Goal: Transaction & Acquisition: Book appointment/travel/reservation

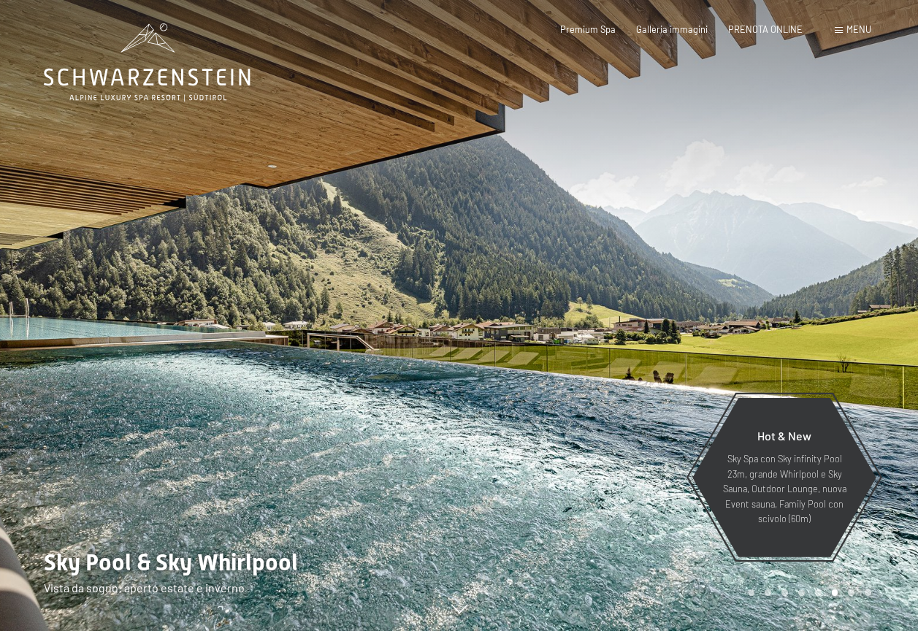
click at [839, 28] on span at bounding box center [838, 30] width 8 height 7
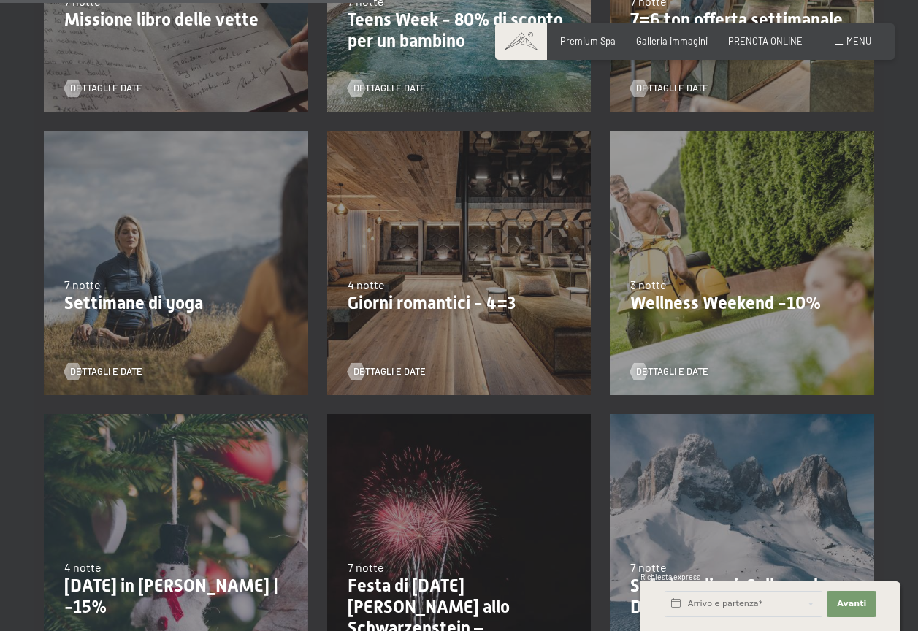
scroll to position [803, 0]
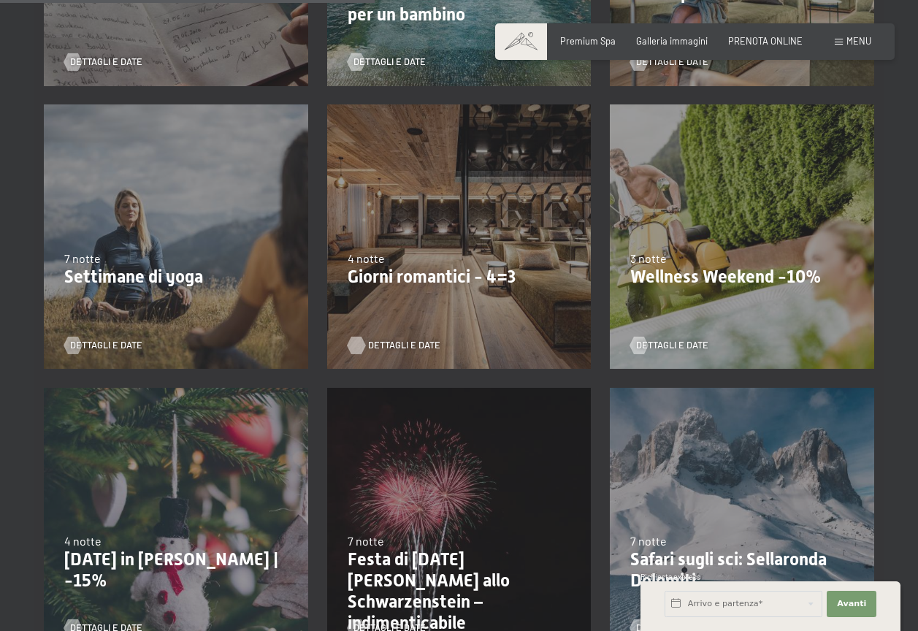
click at [390, 343] on span "Dettagli e Date" at bounding box center [404, 345] width 72 height 13
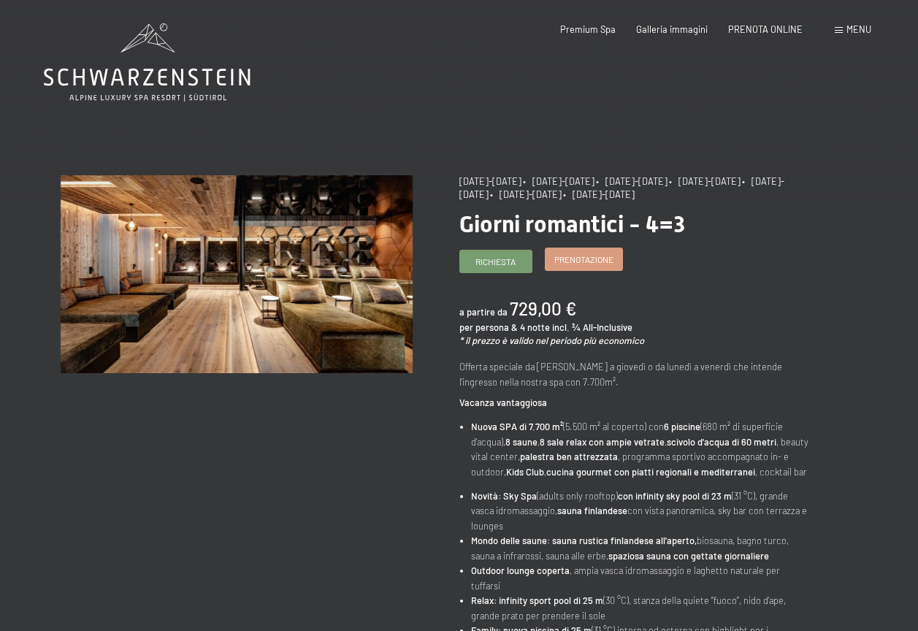
click at [590, 258] on span "Prenotazione" at bounding box center [583, 259] width 59 height 12
click at [777, 29] on span "PRENOTA ONLINE" at bounding box center [765, 27] width 74 height 12
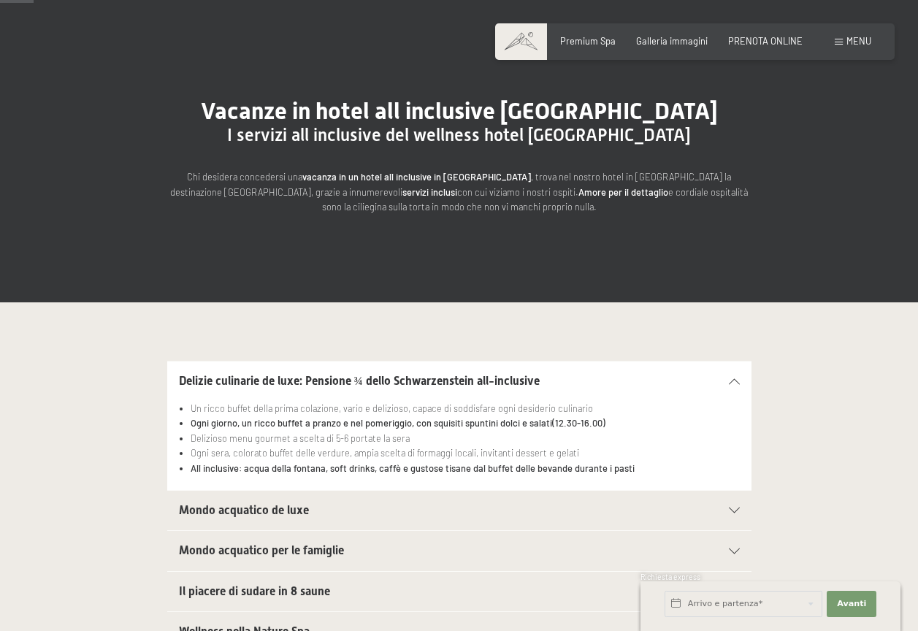
scroll to position [146, 0]
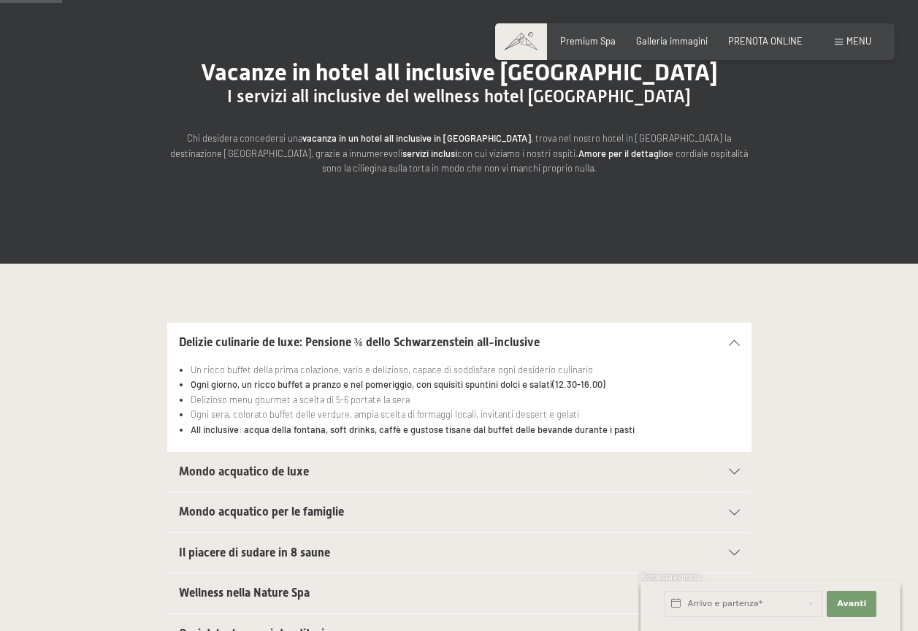
click at [285, 473] on span "Mondo acquatico de luxe" at bounding box center [244, 471] width 130 height 14
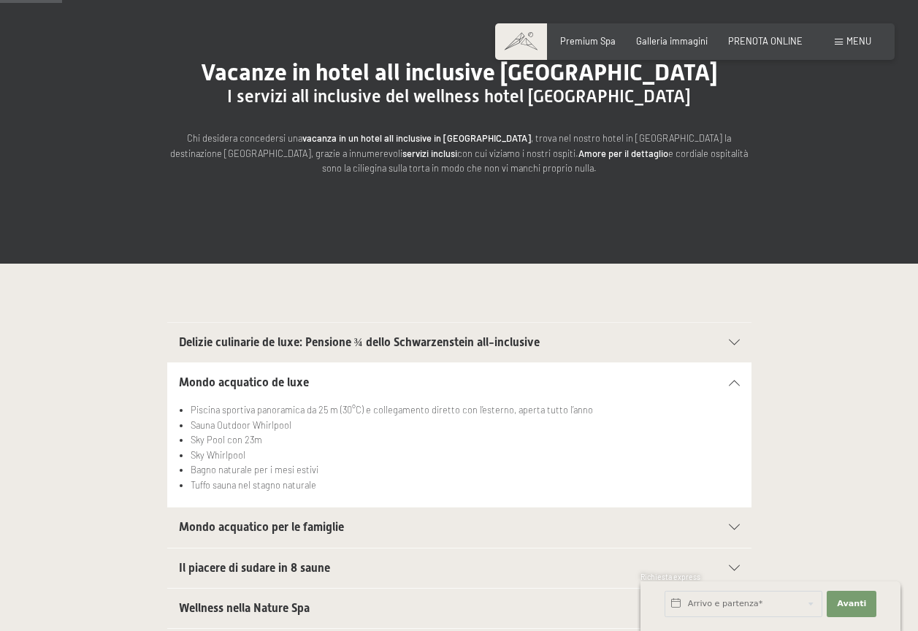
click at [271, 524] on span "Mondo acquatico per le famiglie" at bounding box center [261, 527] width 165 height 14
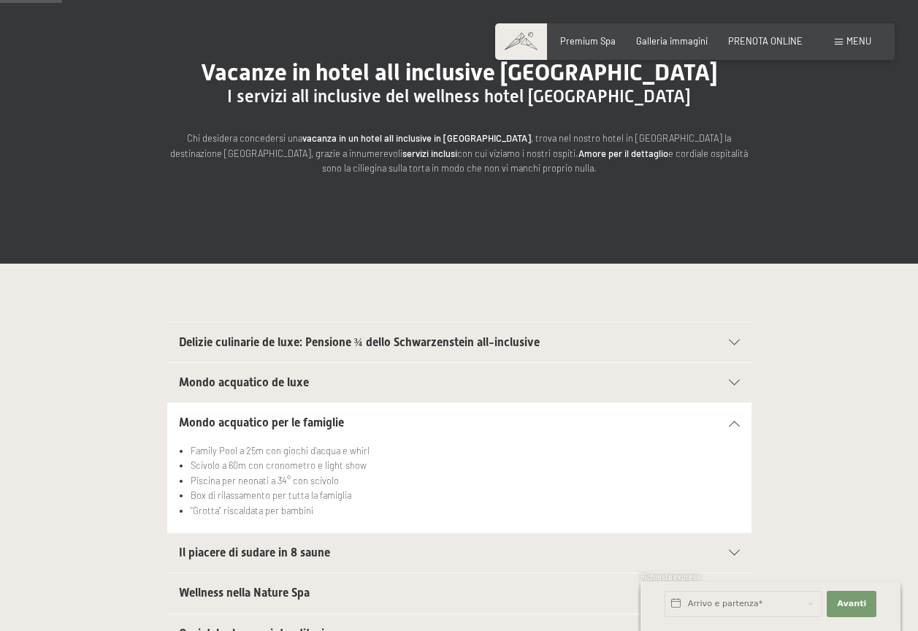
click at [284, 552] on span "Il piacere di sudare in 8 saune" at bounding box center [254, 552] width 151 height 14
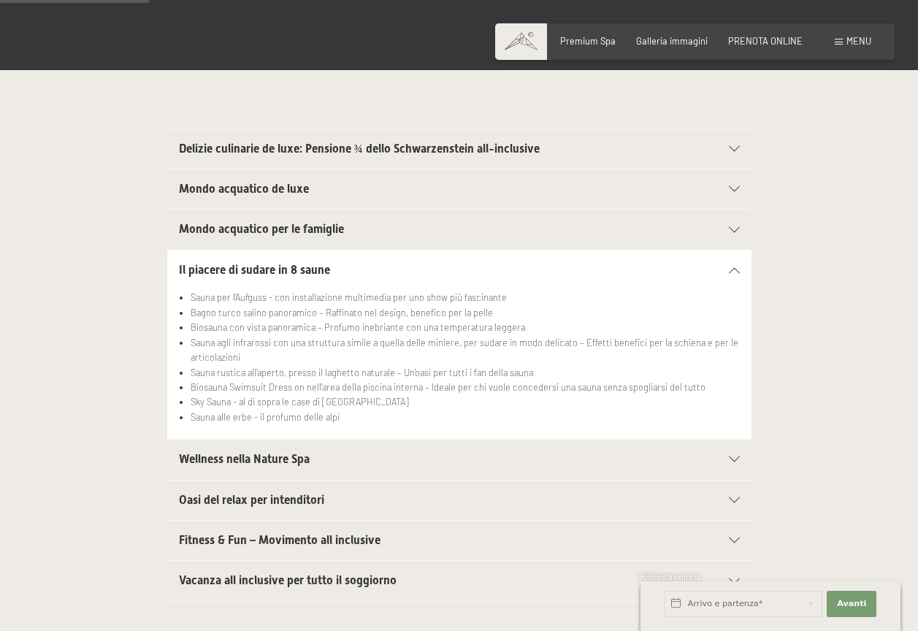
scroll to position [365, 0]
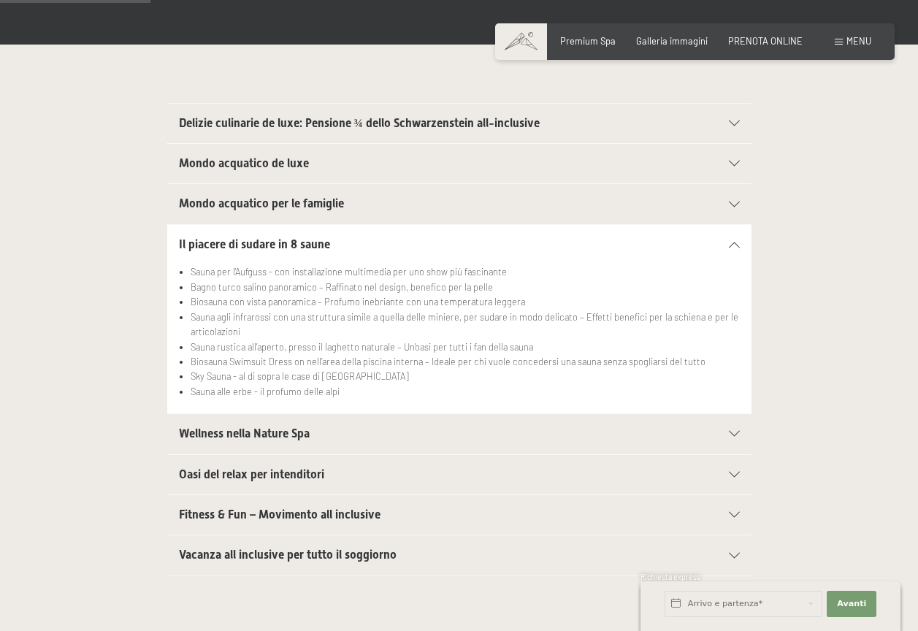
click at [275, 436] on span "Wellness nella Nature Spa" at bounding box center [244, 433] width 131 height 14
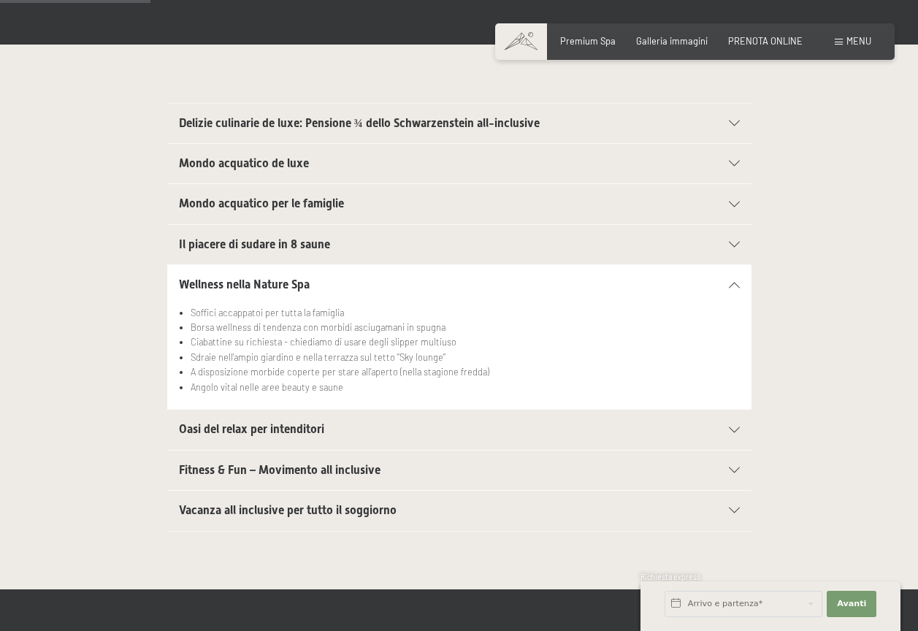
click at [272, 428] on span "Oasi del relax per intenditori" at bounding box center [251, 429] width 145 height 14
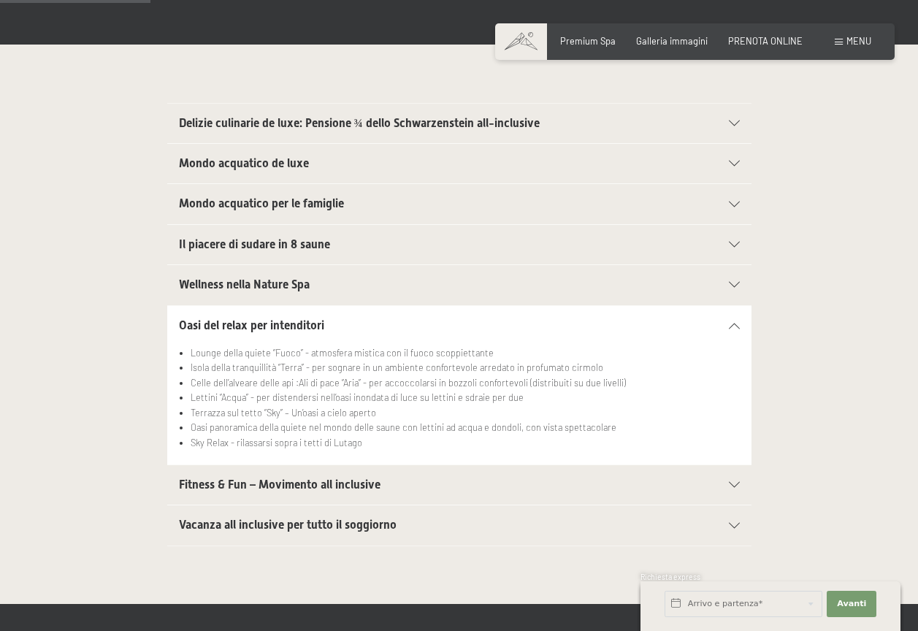
click at [258, 484] on span "Fitness & Fun – Movimento all inclusive" at bounding box center [279, 484] width 201 height 14
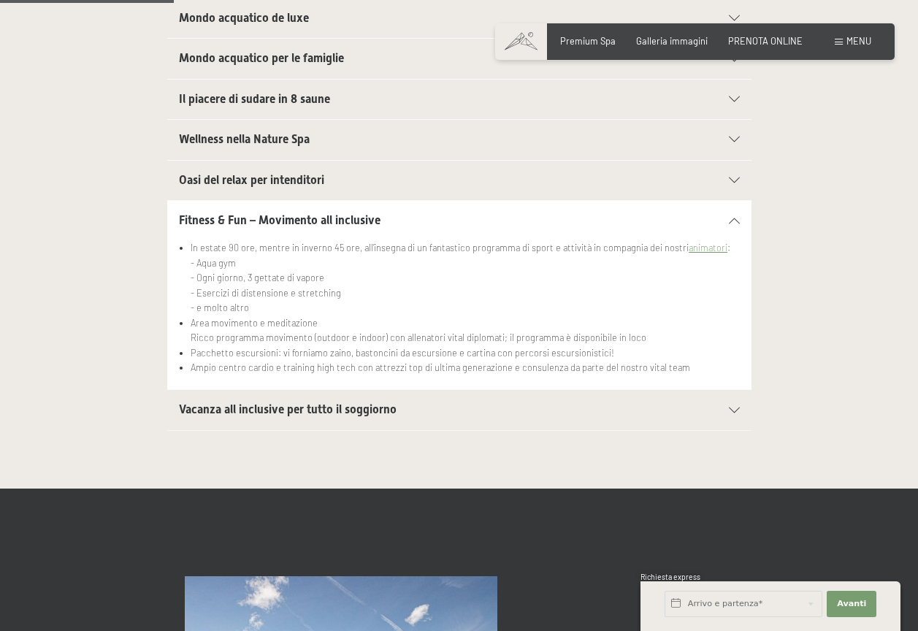
scroll to position [511, 0]
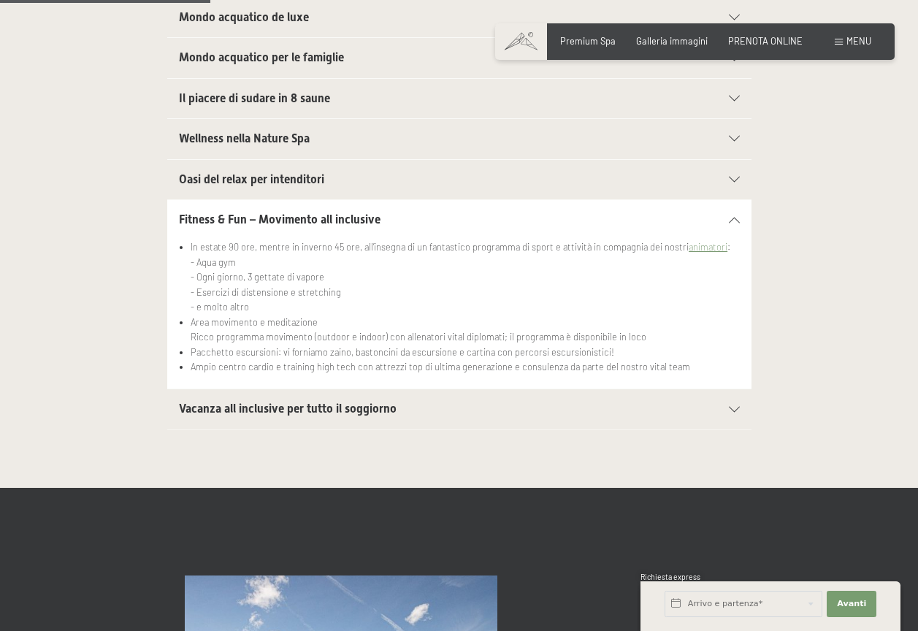
click at [290, 401] on h2 "Vacanza all inclusive per tutto il soggiorno" at bounding box center [431, 409] width 504 height 16
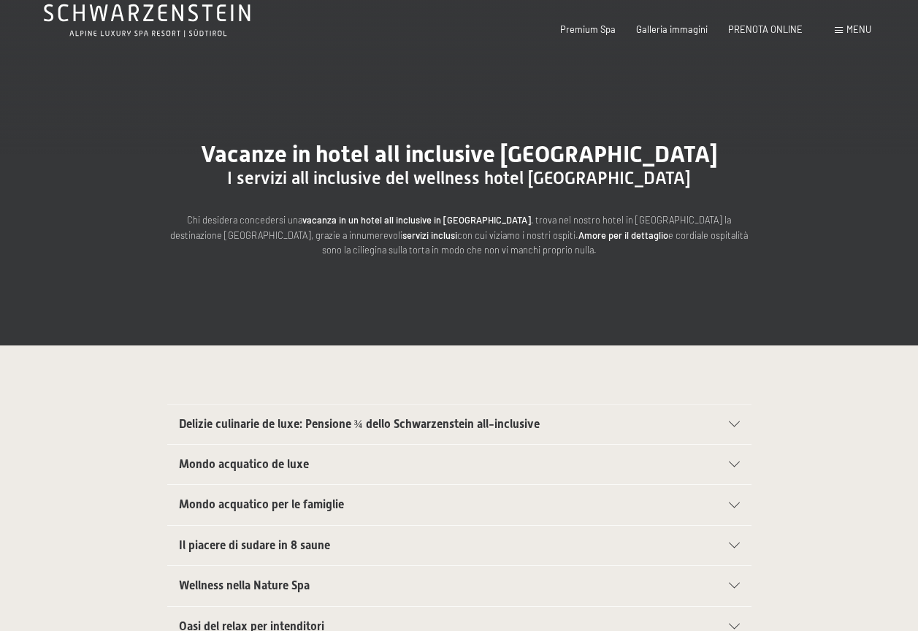
scroll to position [0, 0]
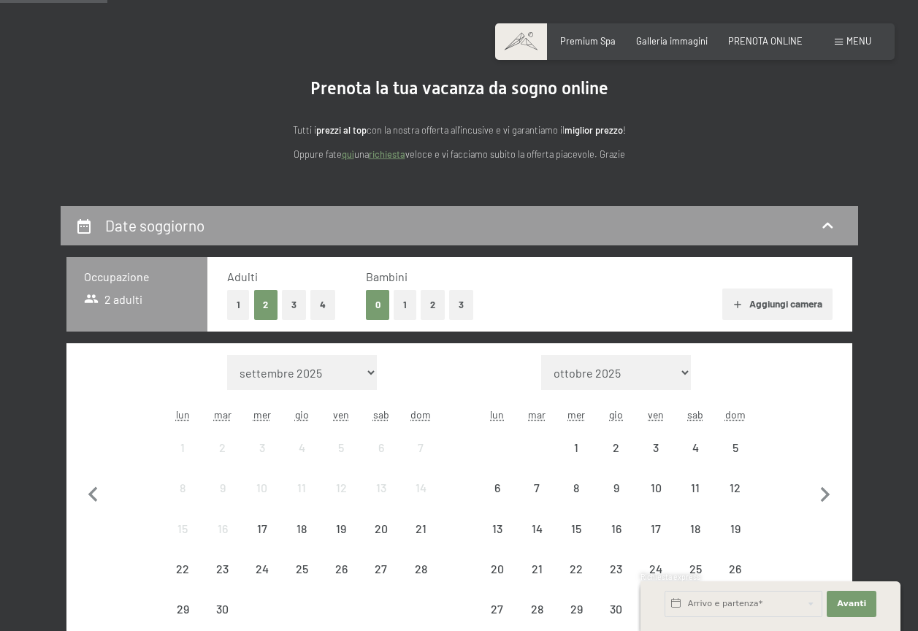
scroll to position [146, 0]
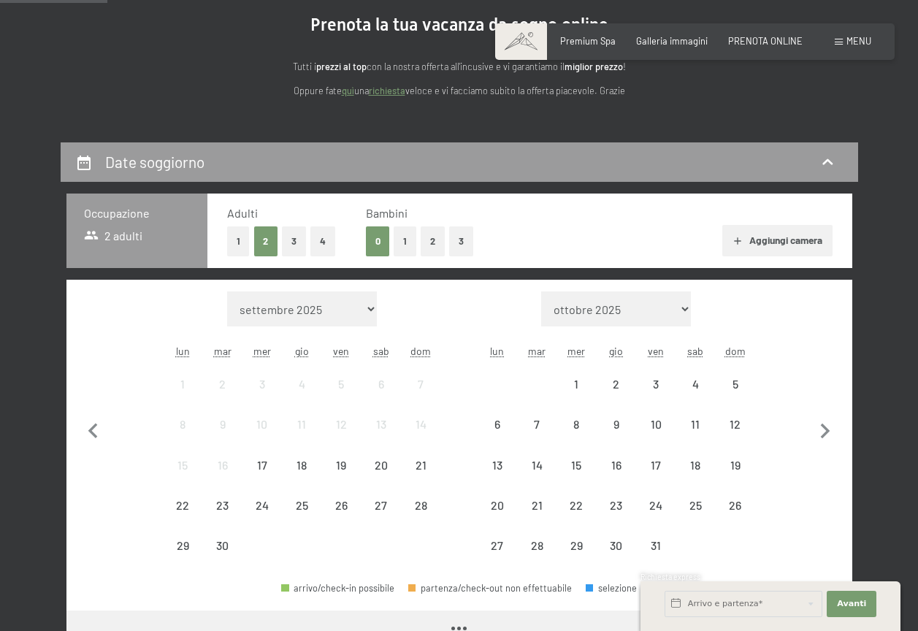
select select "2025-11-01"
select select "2025-12-01"
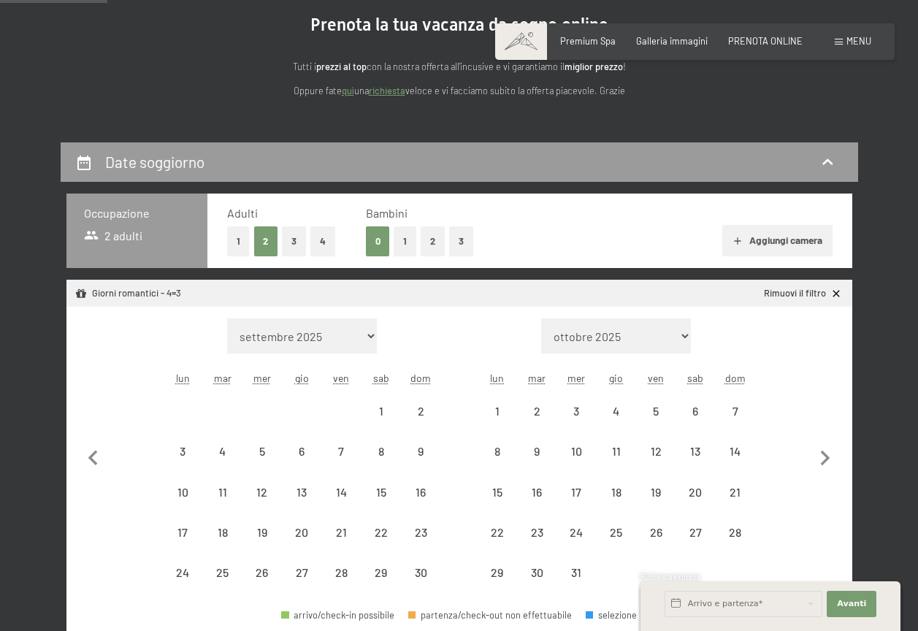
select select "2025-11-01"
select select "2025-12-01"
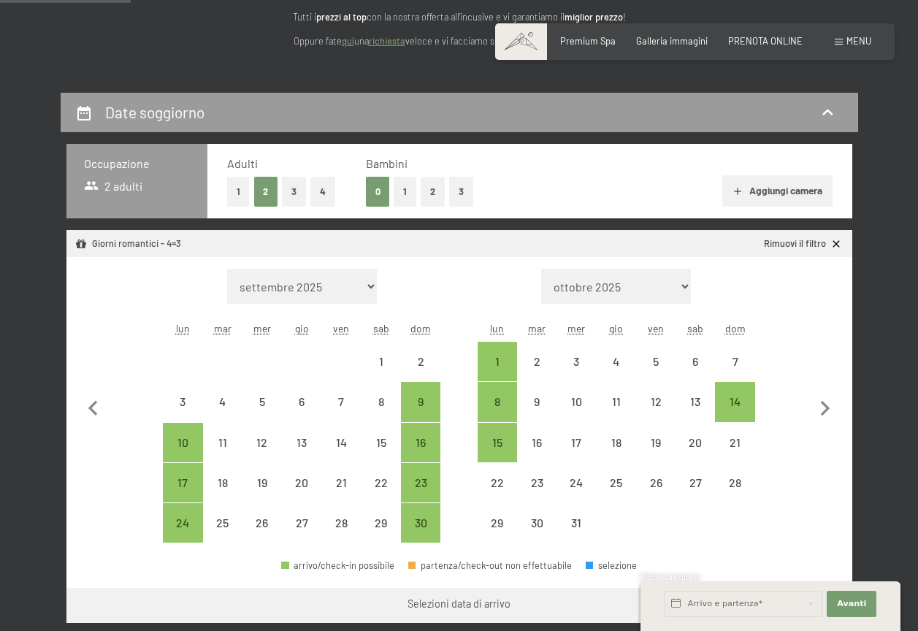
scroll to position [219, 0]
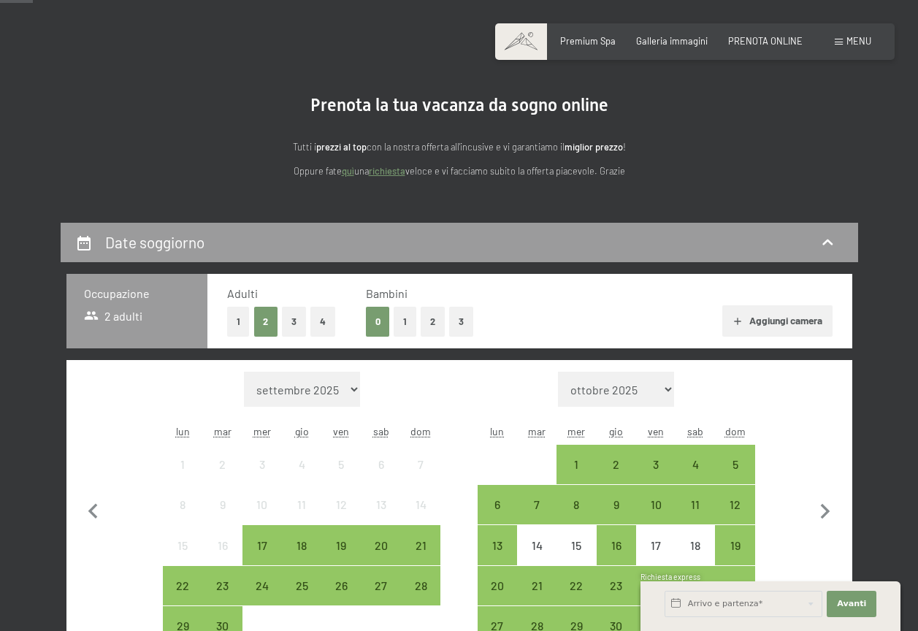
scroll to position [219, 0]
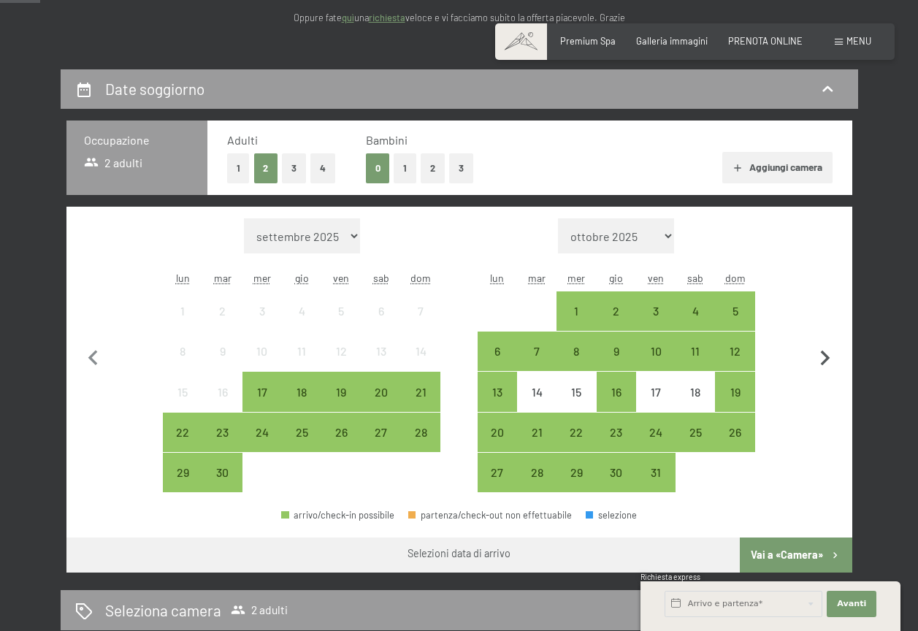
click at [820, 358] on icon "button" at bounding box center [825, 358] width 31 height 31
select select "[DATE]"
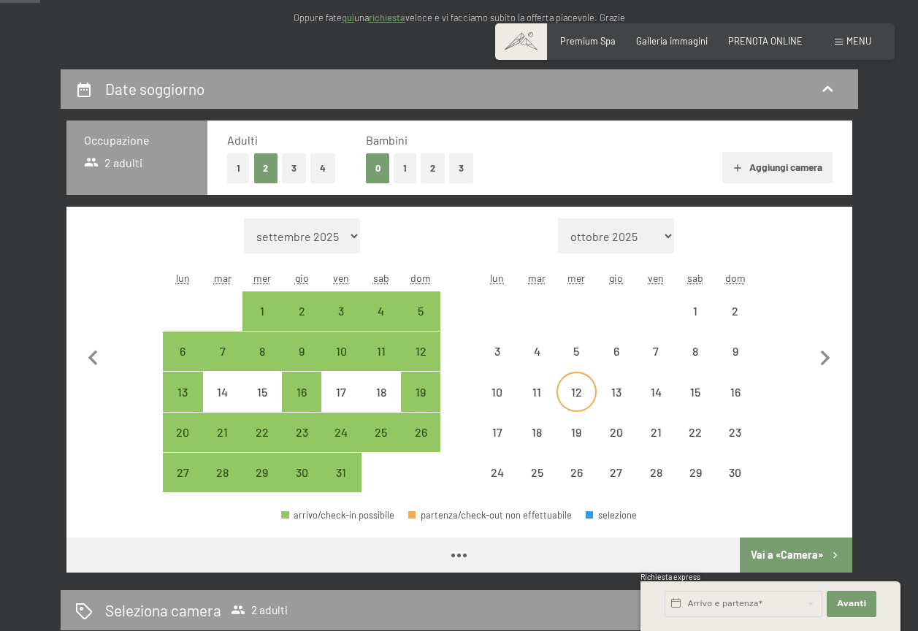
select select "[DATE]"
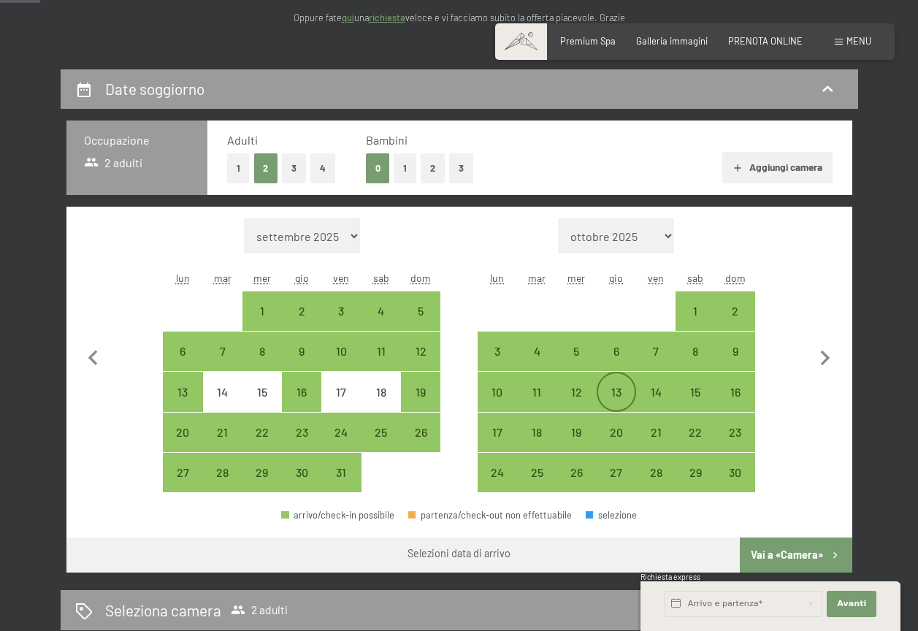
click at [625, 386] on div "13" at bounding box center [616, 404] width 36 height 36
select select "[DATE]"
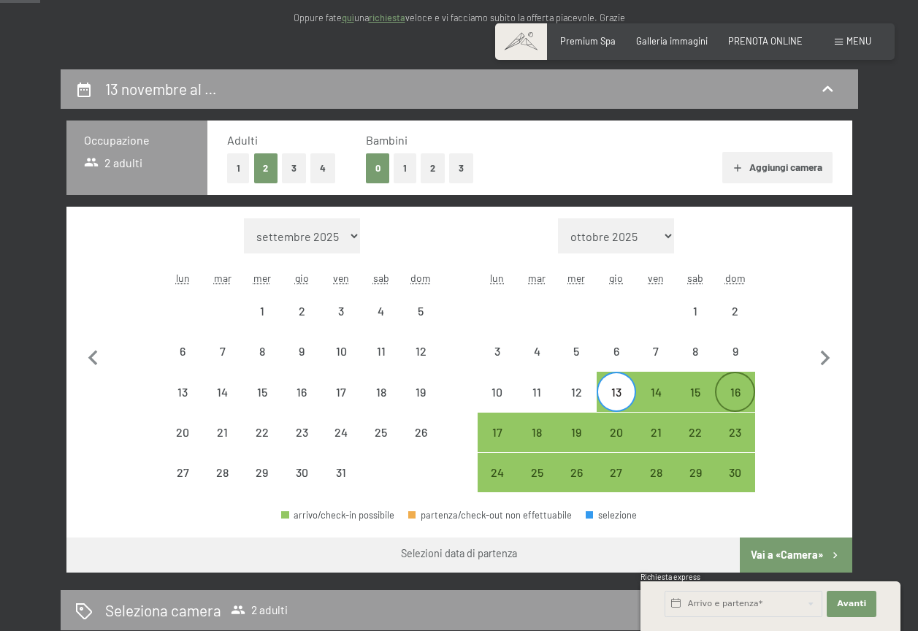
click at [751, 396] on div "16" at bounding box center [734, 404] width 36 height 36
select select "[DATE]"
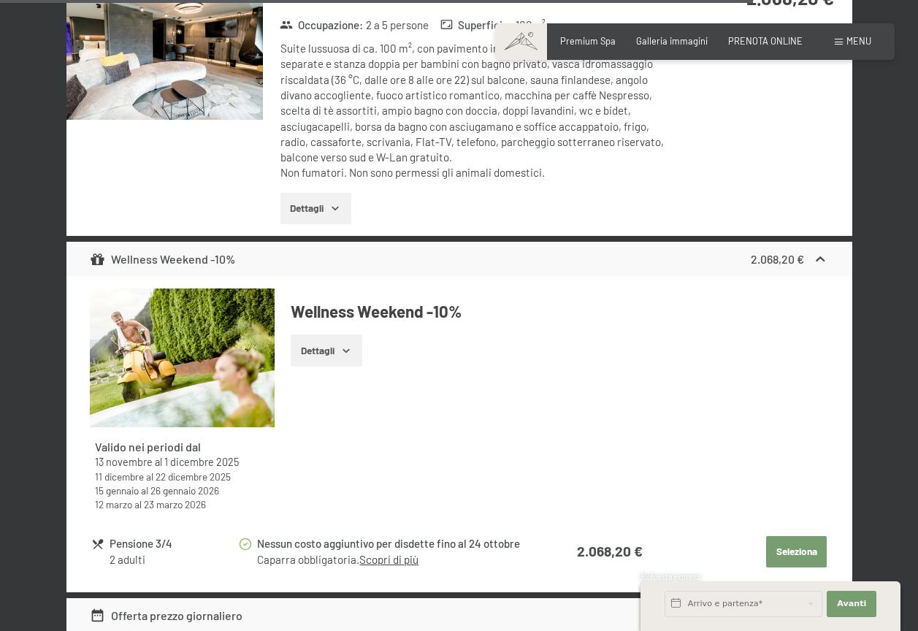
scroll to position [4964, 0]
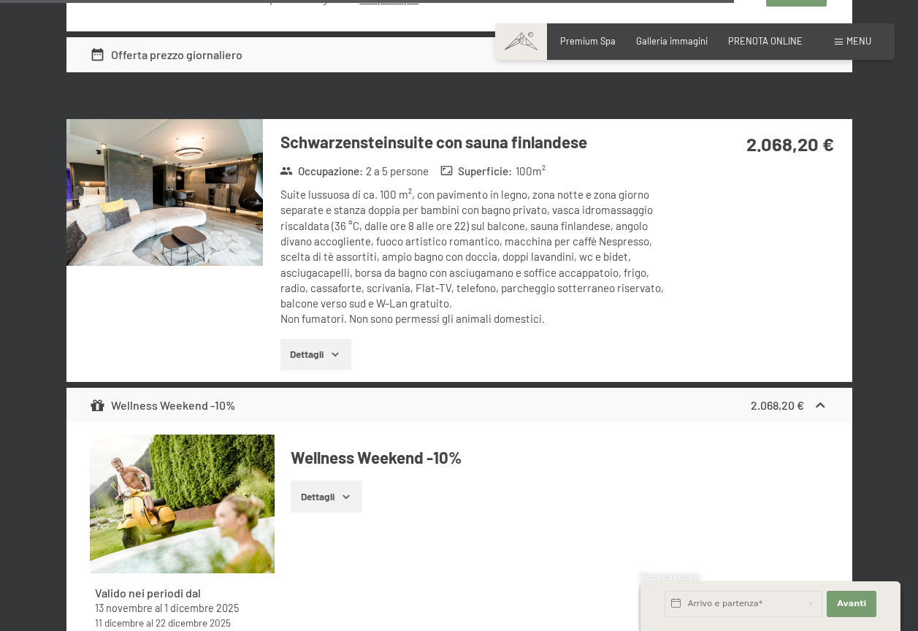
click at [331, 348] on icon "button" at bounding box center [335, 354] width 12 height 12
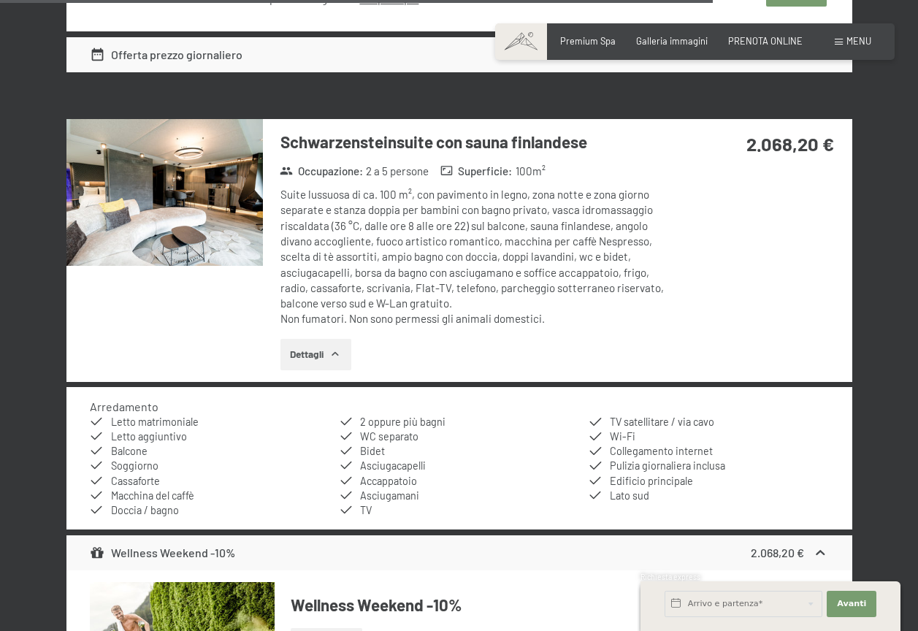
scroll to position [4818, 0]
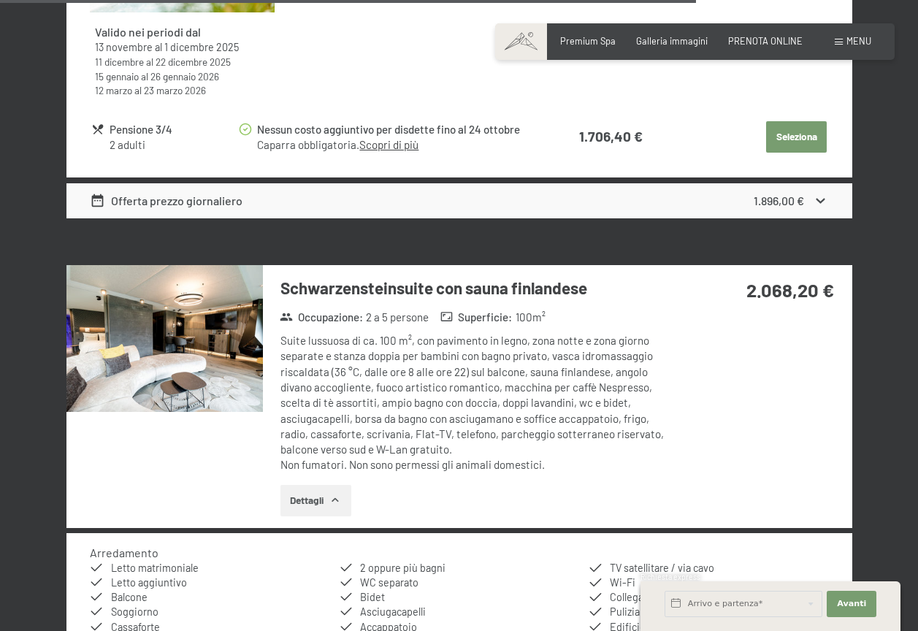
click at [160, 318] on img at bounding box center [164, 338] width 196 height 147
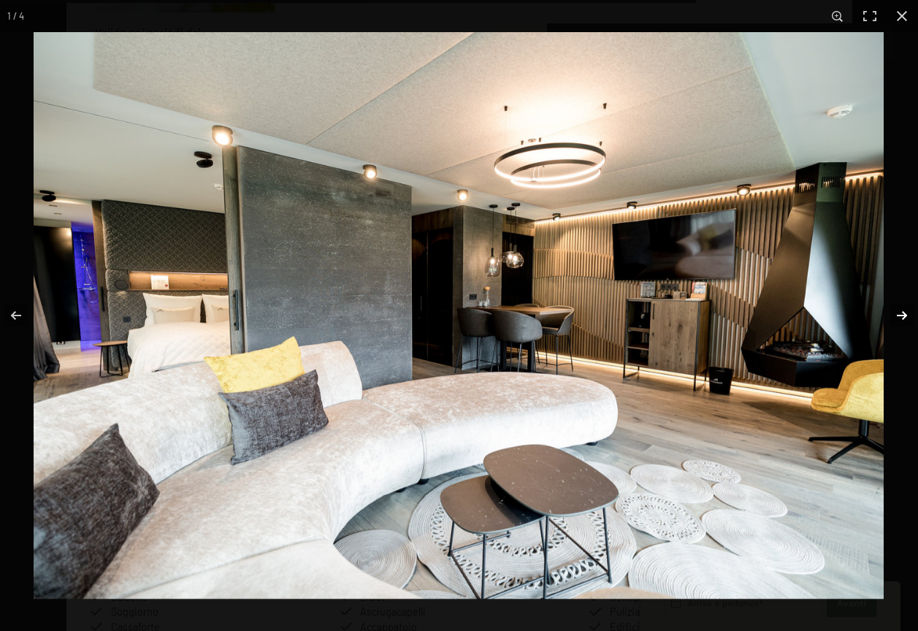
click at [900, 314] on button "button" at bounding box center [891, 315] width 51 height 73
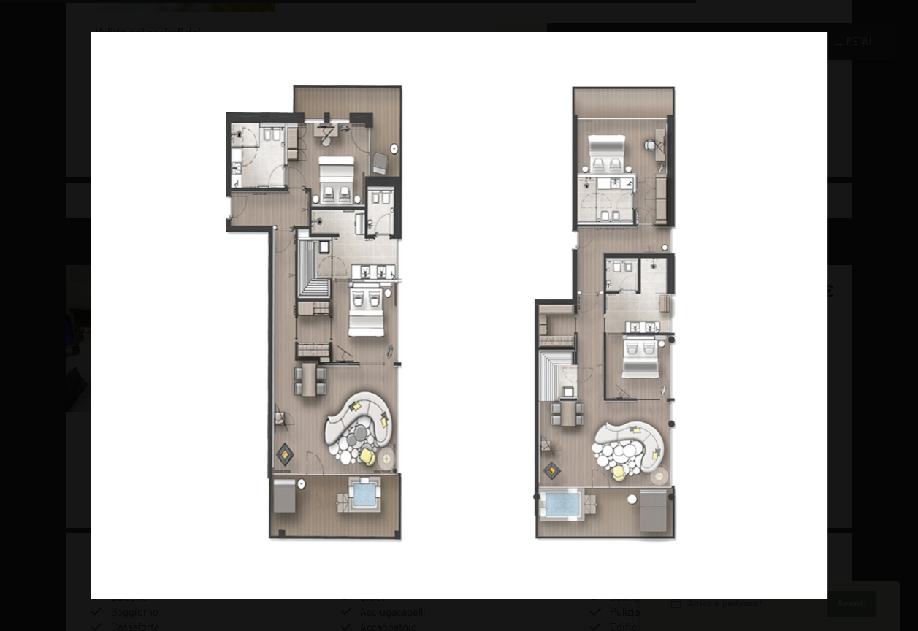
click at [900, 314] on button "button" at bounding box center [891, 315] width 51 height 73
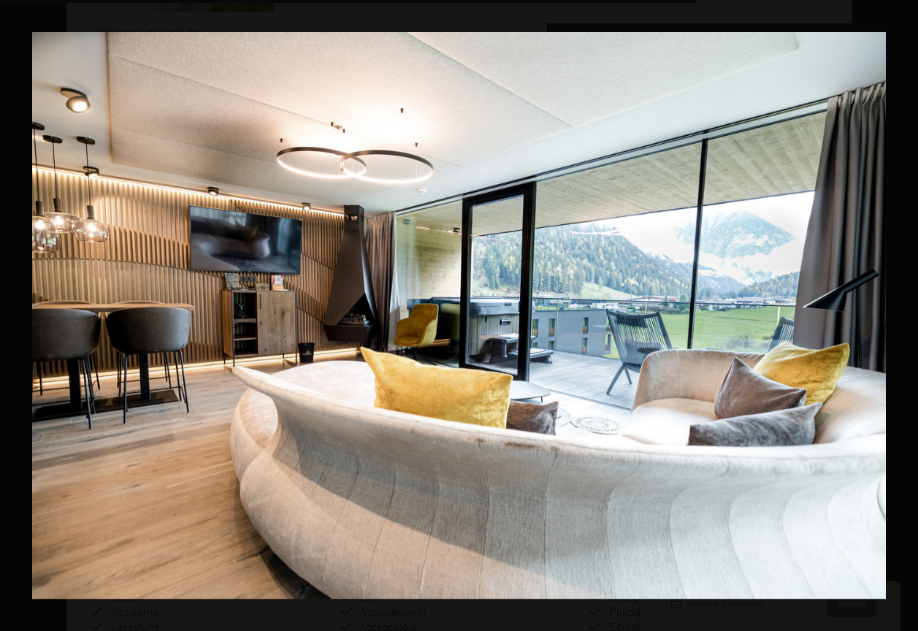
click at [900, 314] on button "button" at bounding box center [891, 315] width 51 height 73
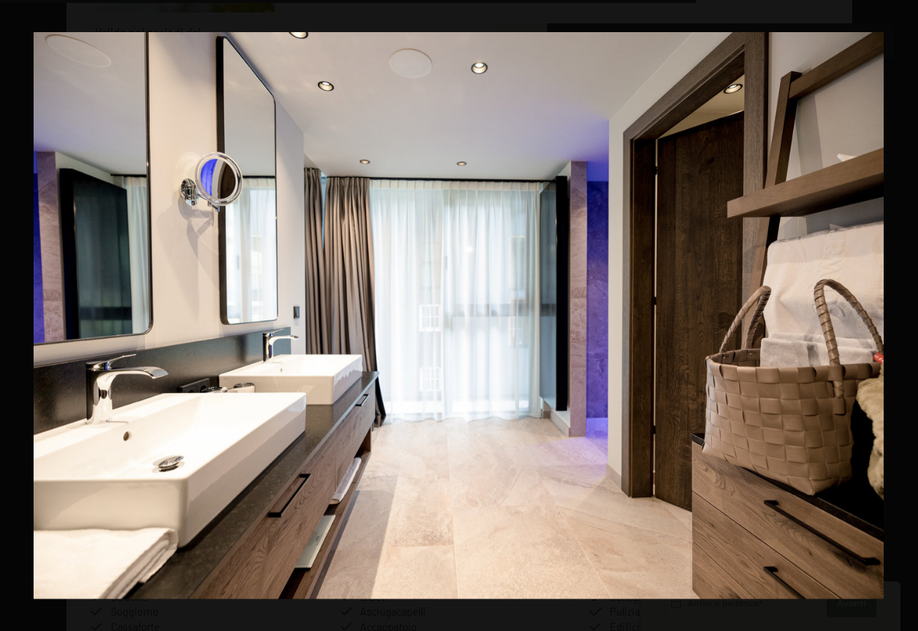
click at [900, 314] on button "button" at bounding box center [891, 315] width 51 height 73
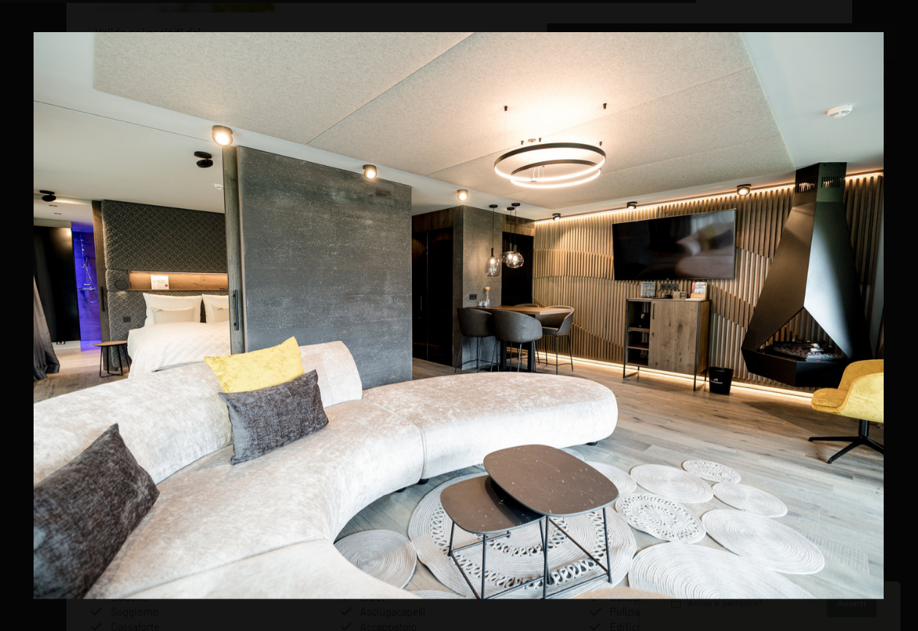
click at [900, 314] on button "button" at bounding box center [891, 315] width 51 height 73
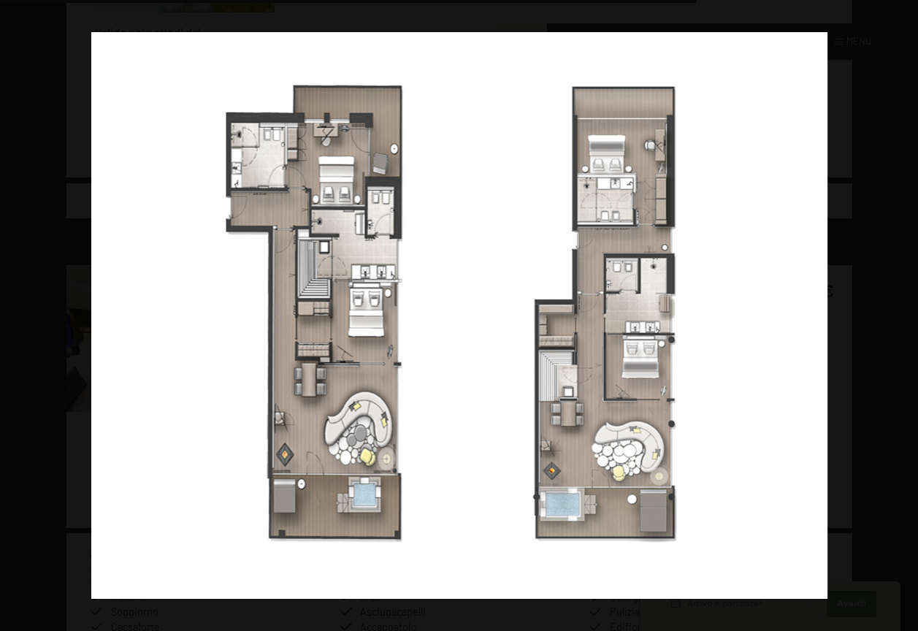
click at [900, 314] on button "button" at bounding box center [891, 315] width 51 height 73
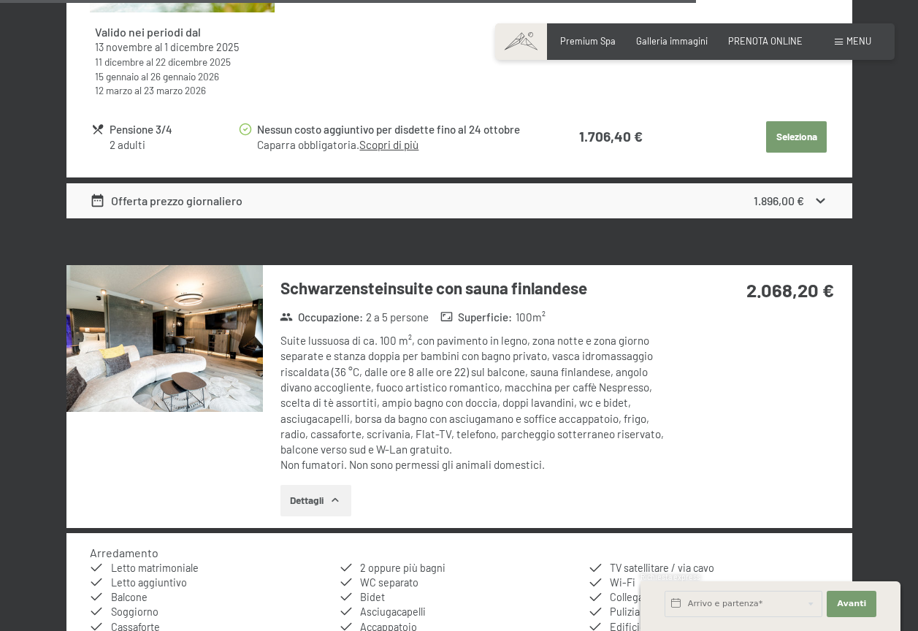
click at [0, 0] on button "button" at bounding box center [0, 0] width 0 height 0
click at [209, 358] on img at bounding box center [164, 338] width 196 height 147
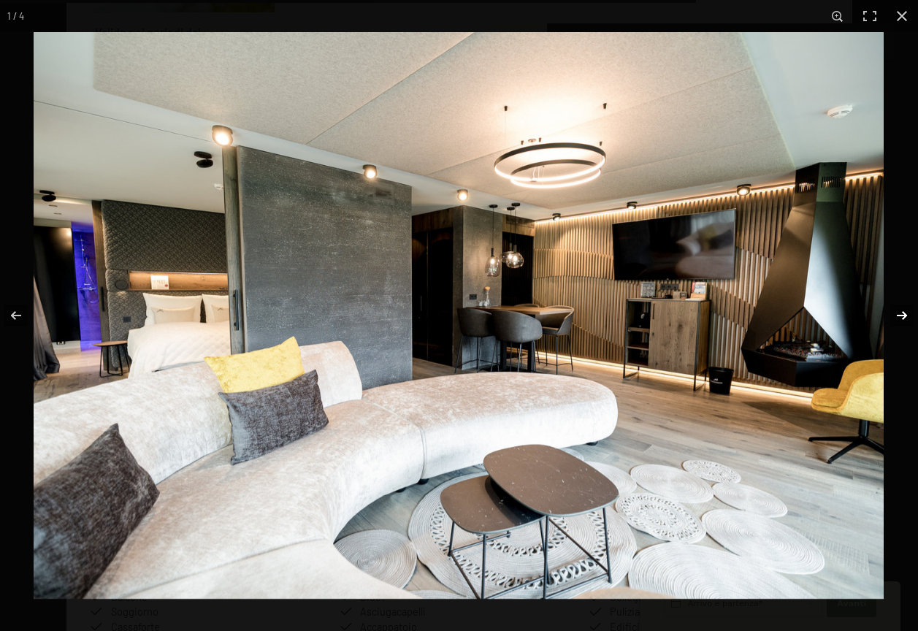
click at [896, 315] on button "button" at bounding box center [891, 315] width 51 height 73
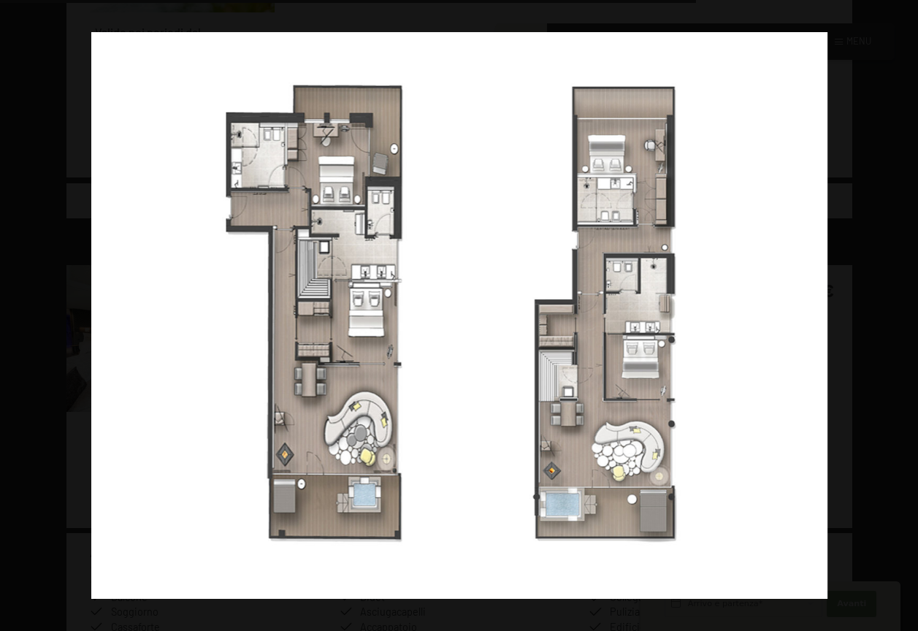
click at [901, 315] on button "button" at bounding box center [891, 315] width 51 height 73
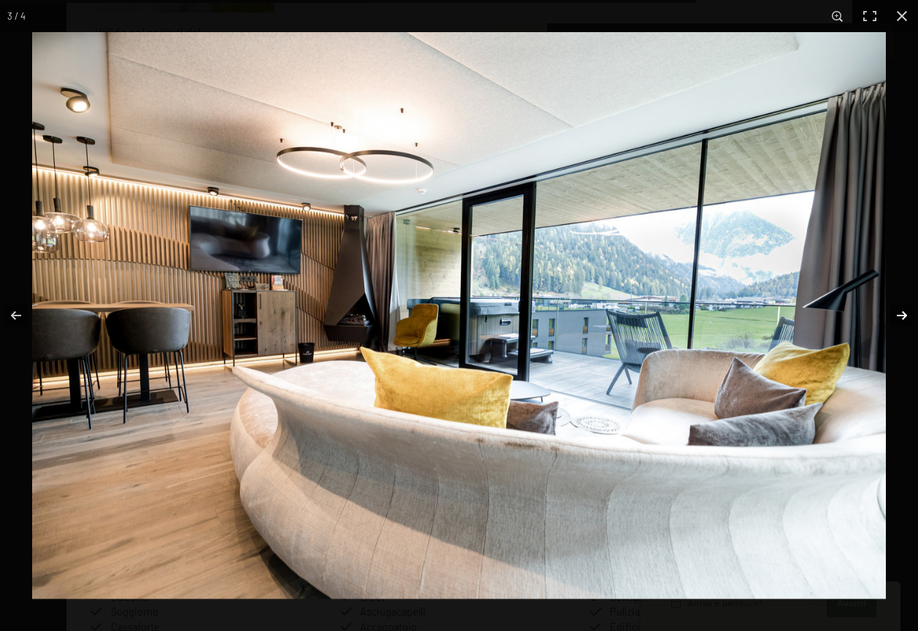
click at [905, 312] on button "button" at bounding box center [891, 315] width 51 height 73
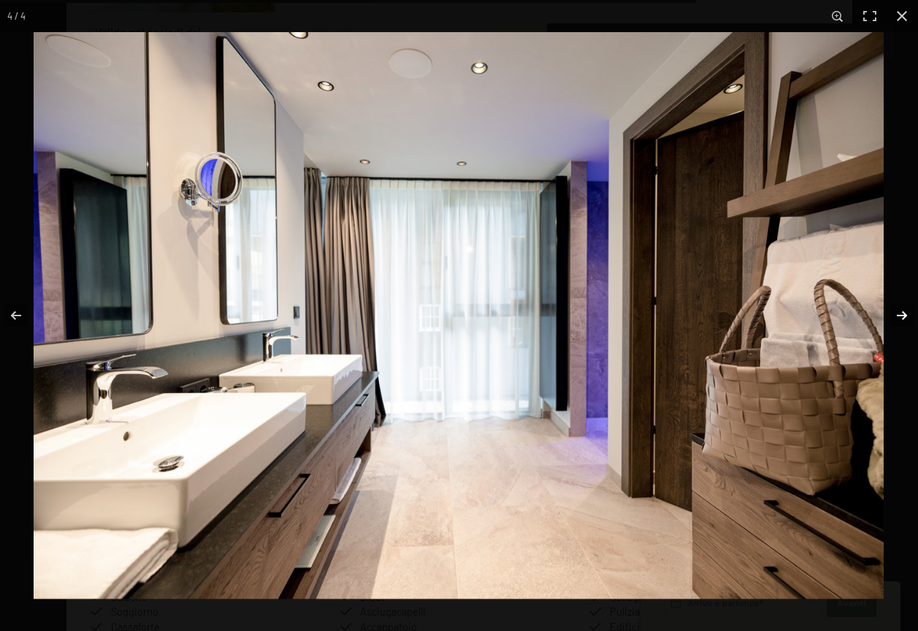
click at [905, 312] on button "button" at bounding box center [891, 315] width 51 height 73
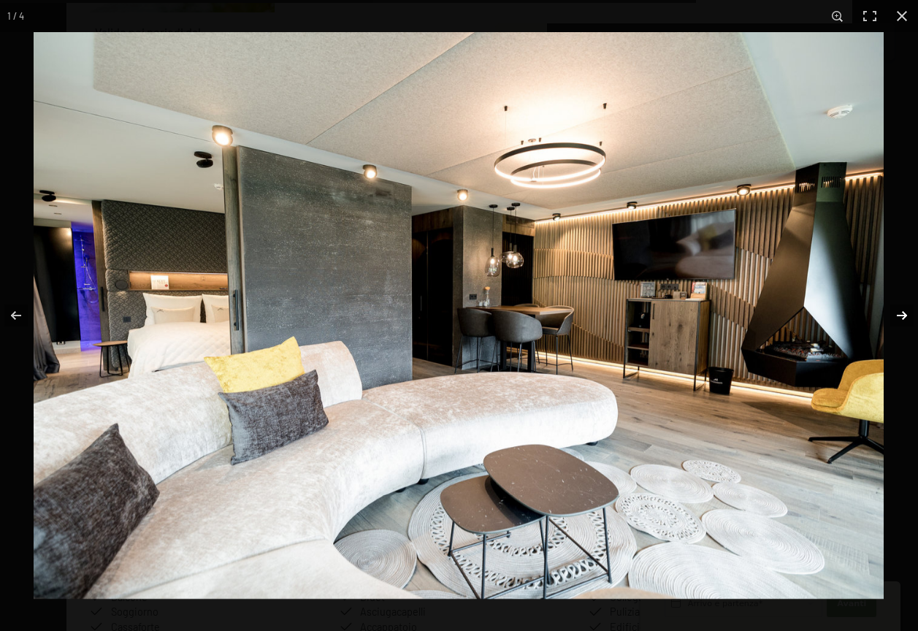
click at [905, 312] on button "button" at bounding box center [891, 315] width 51 height 73
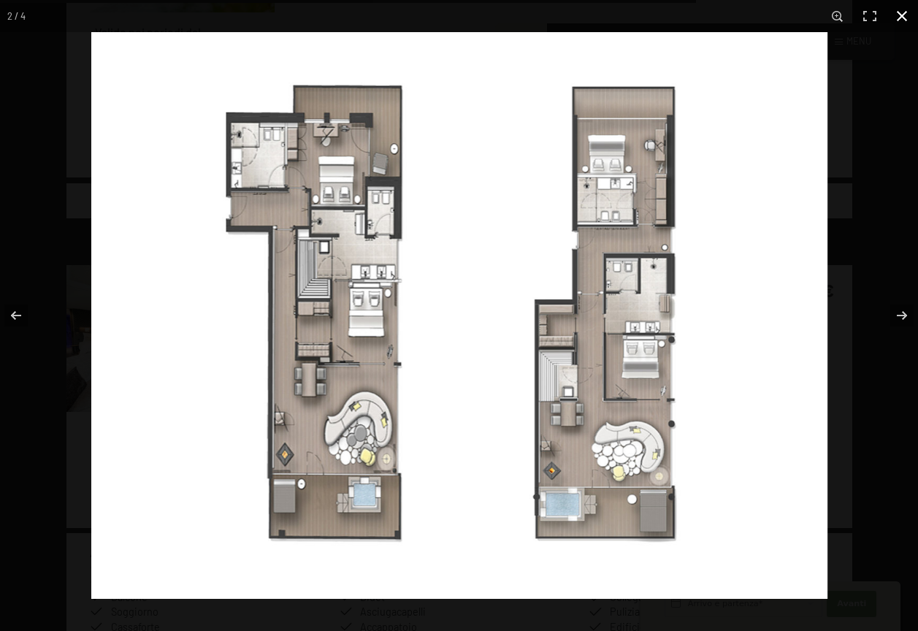
click at [901, 14] on button "button" at bounding box center [901, 16] width 32 height 32
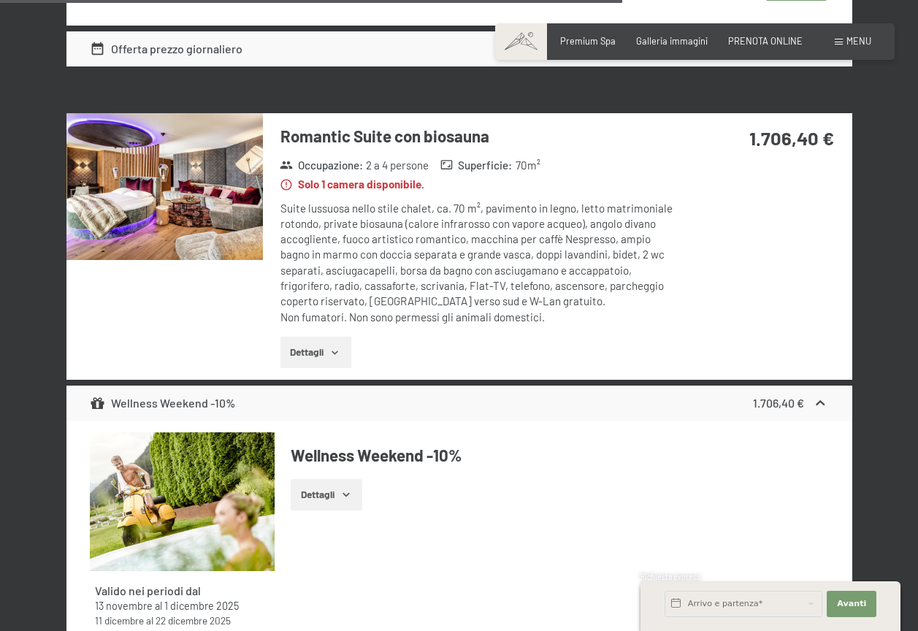
scroll to position [4234, 0]
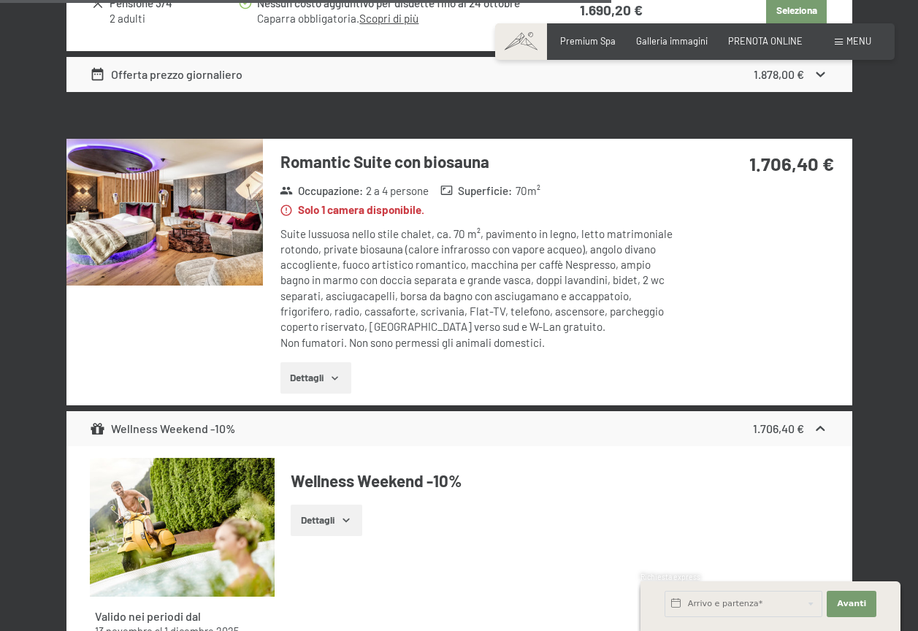
click at [154, 221] on img at bounding box center [164, 212] width 196 height 147
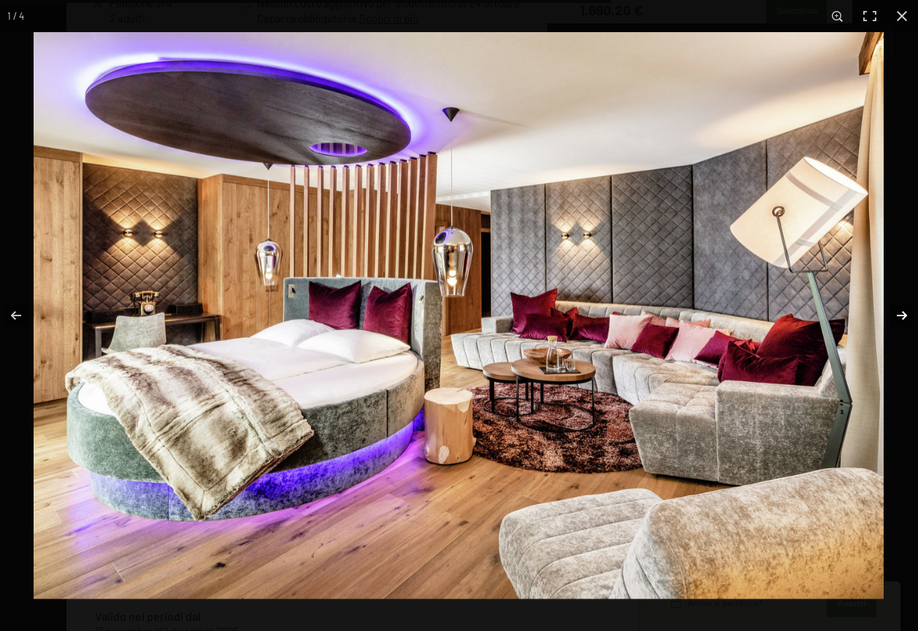
click at [907, 313] on button "button" at bounding box center [891, 315] width 51 height 73
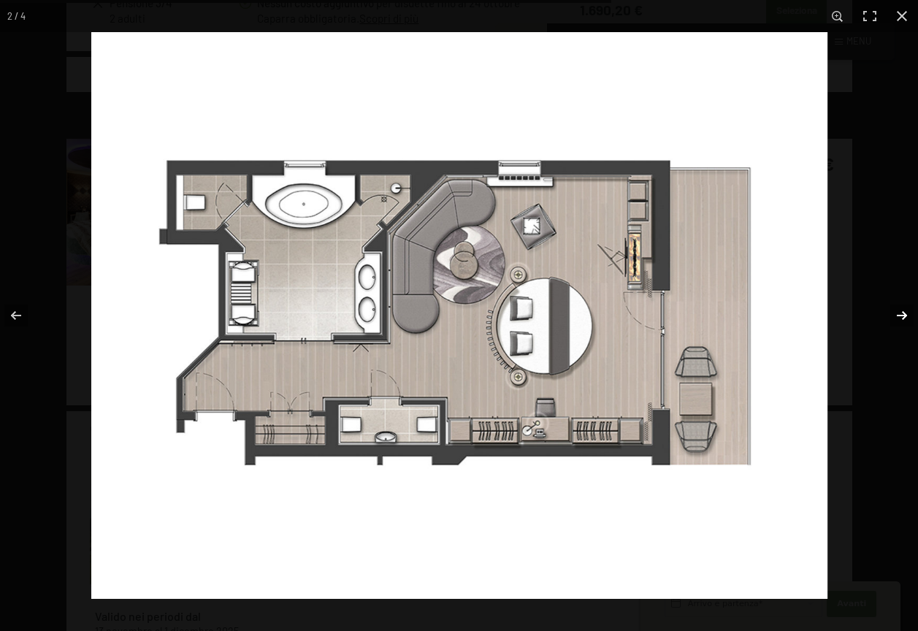
click at [904, 313] on button "button" at bounding box center [891, 315] width 51 height 73
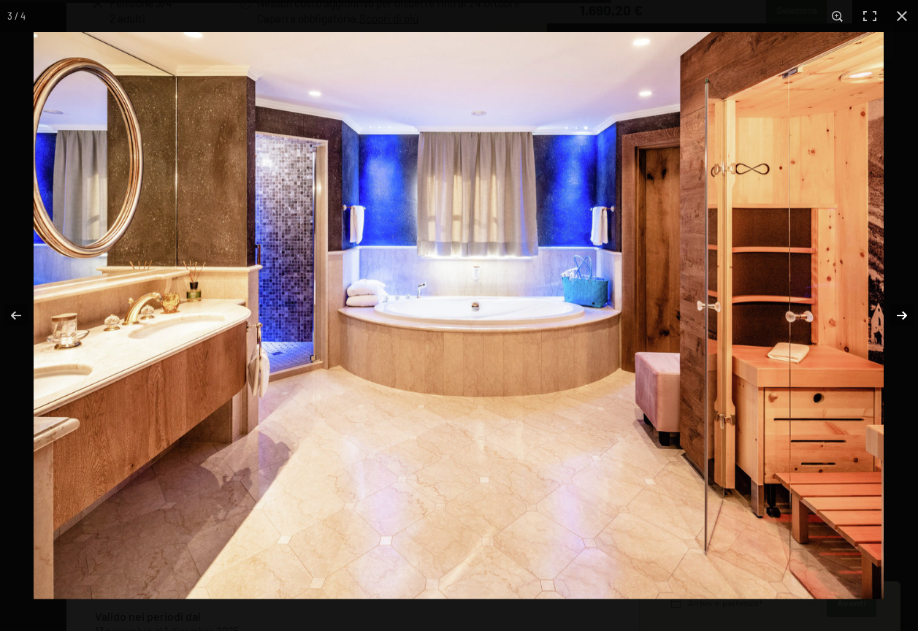
click at [904, 313] on button "button" at bounding box center [891, 315] width 51 height 73
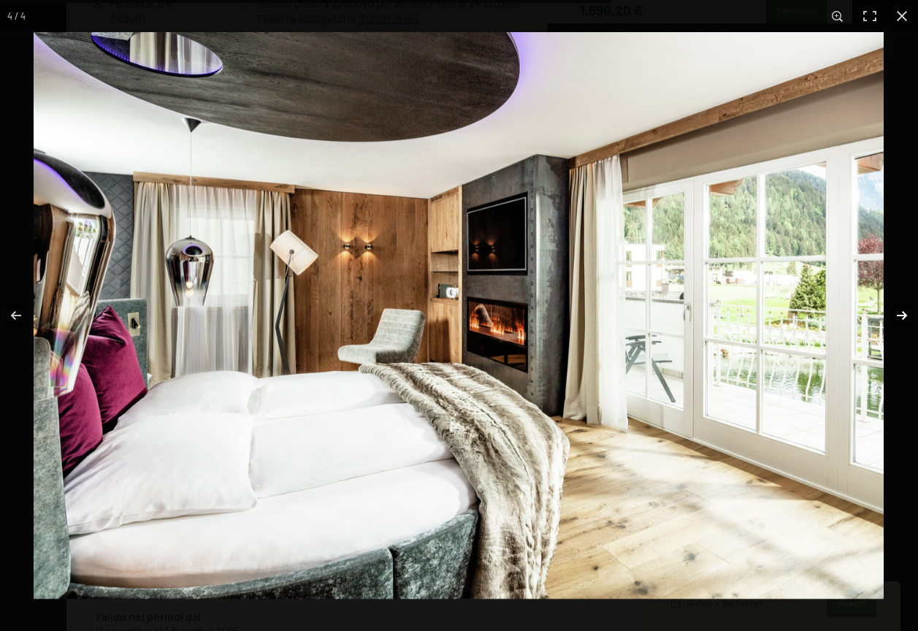
click at [904, 313] on button "button" at bounding box center [891, 315] width 51 height 73
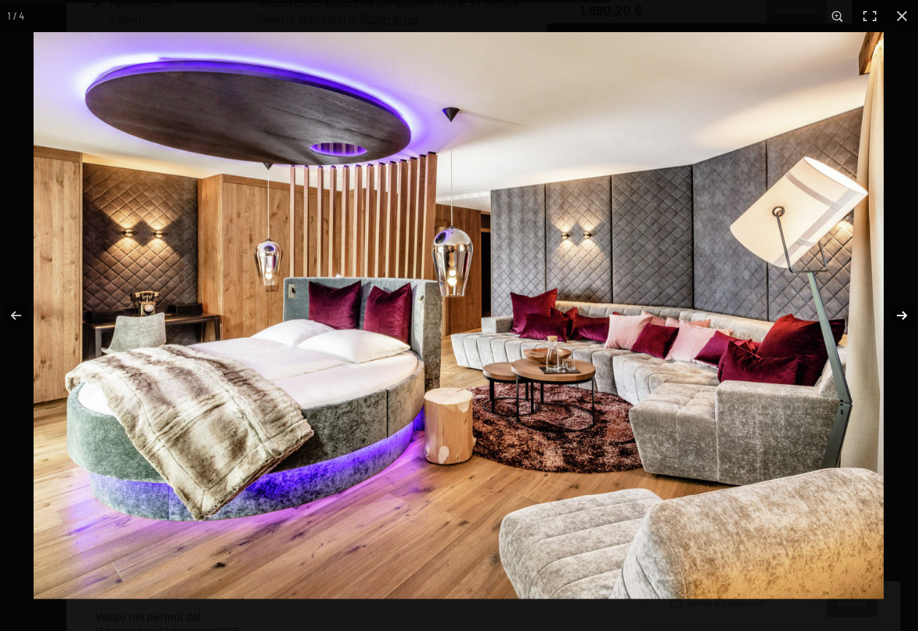
click at [904, 313] on button "button" at bounding box center [891, 315] width 51 height 73
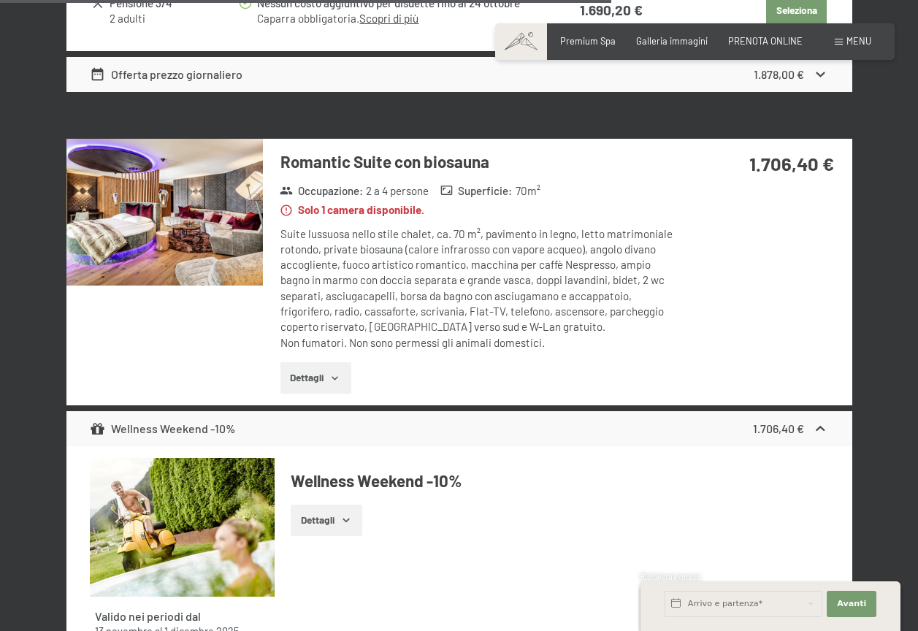
click at [0, 0] on button "button" at bounding box center [0, 0] width 0 height 0
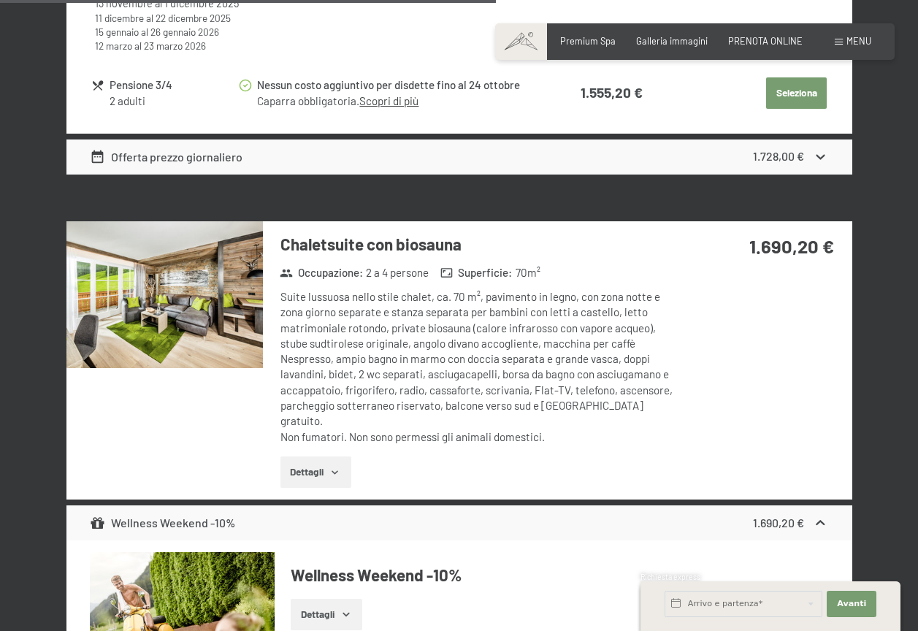
scroll to position [3431, 0]
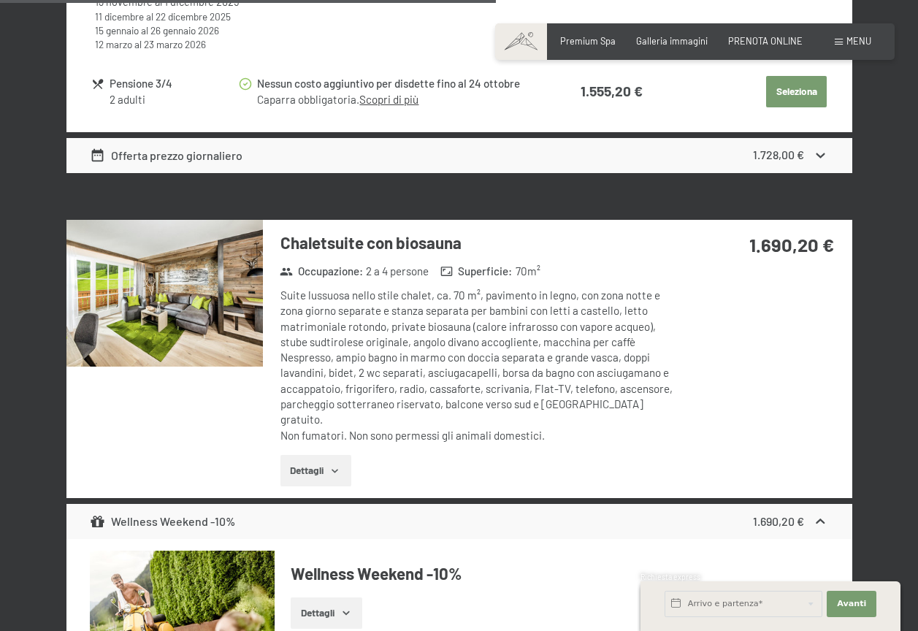
click at [178, 299] on img at bounding box center [164, 293] width 196 height 147
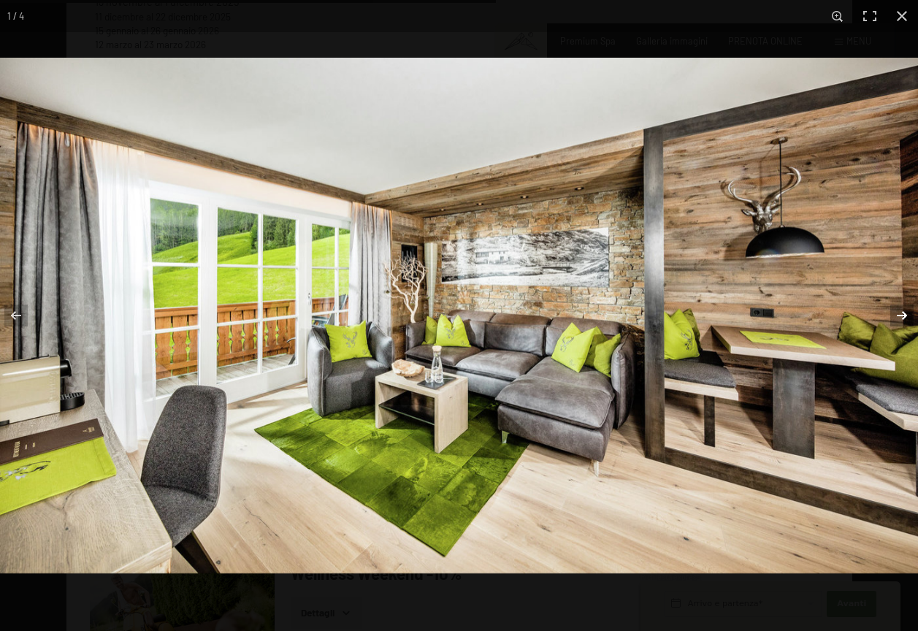
click at [901, 311] on button "button" at bounding box center [891, 315] width 51 height 73
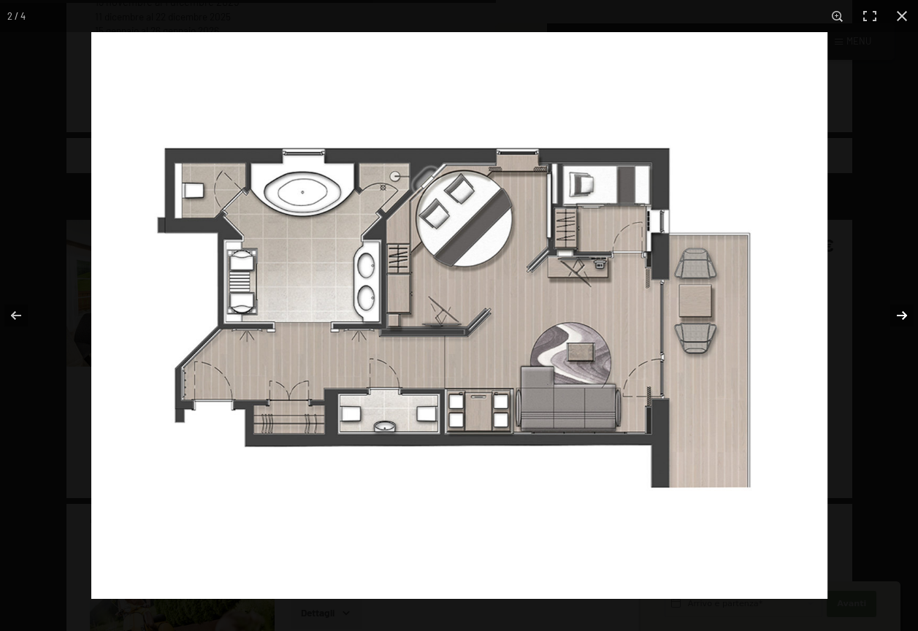
click at [901, 311] on button "button" at bounding box center [891, 315] width 51 height 73
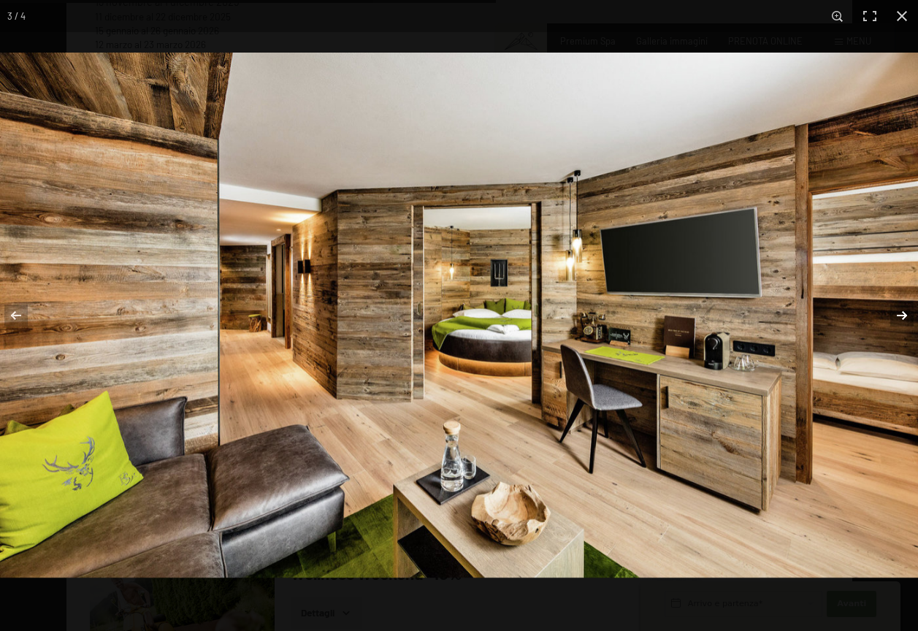
click at [901, 311] on button "button" at bounding box center [891, 315] width 51 height 73
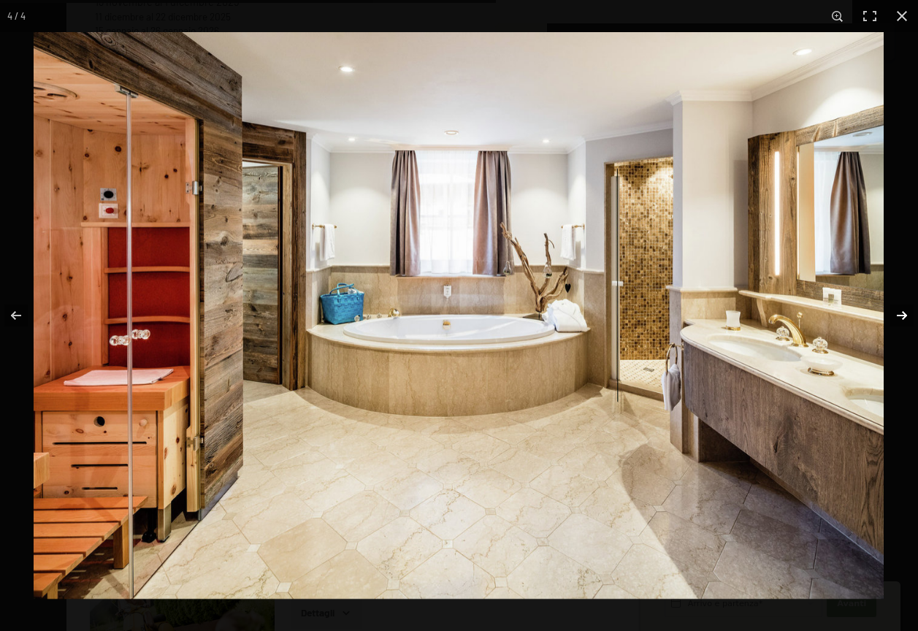
click at [901, 311] on button "button" at bounding box center [891, 315] width 51 height 73
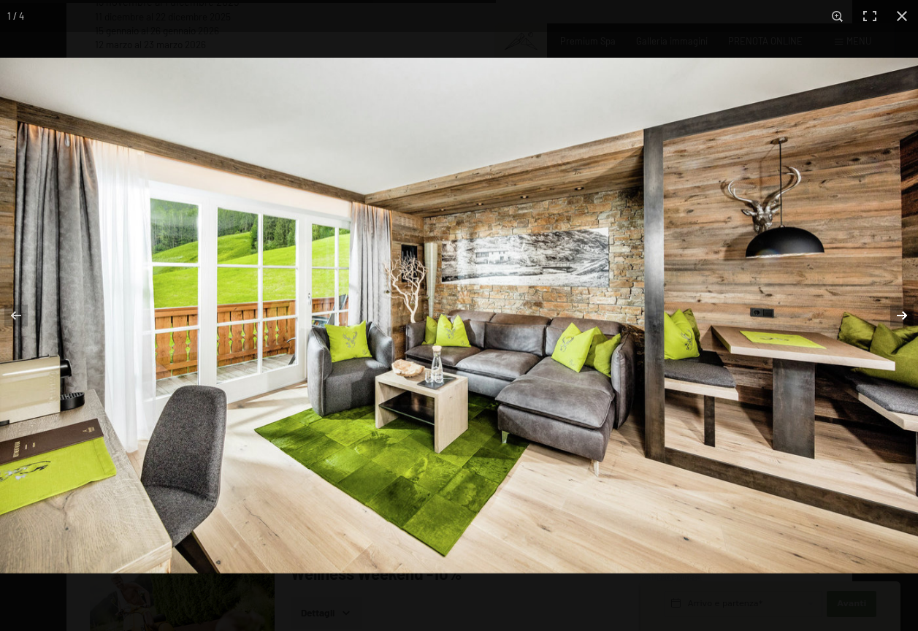
click at [901, 311] on button "button" at bounding box center [891, 315] width 51 height 73
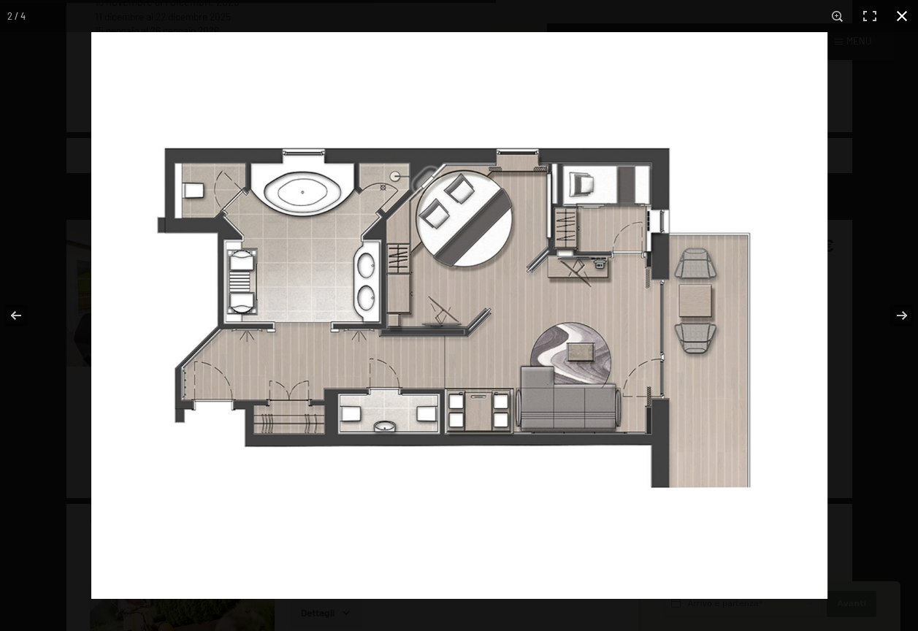
click at [902, 9] on button "button" at bounding box center [901, 16] width 32 height 32
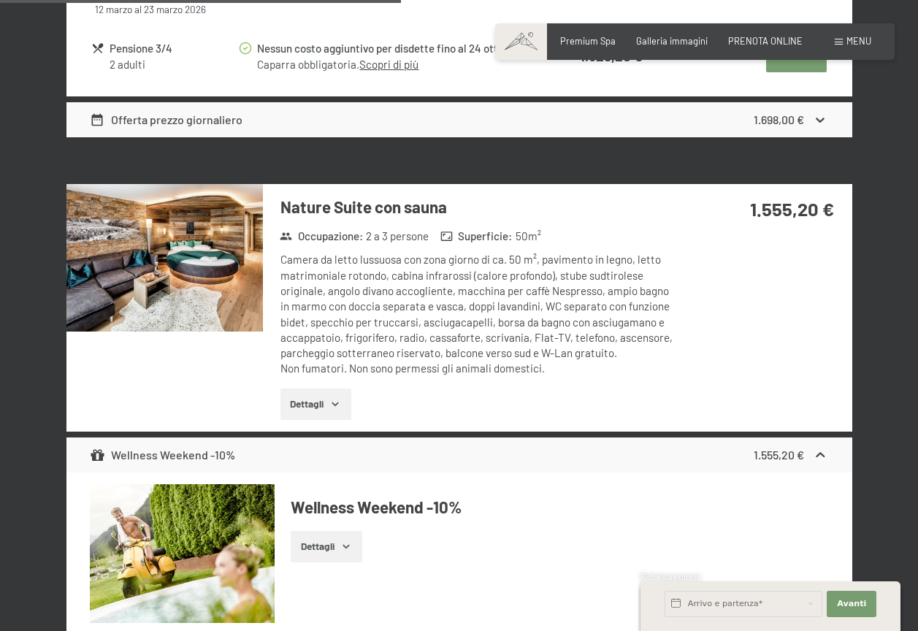
scroll to position [2774, 0]
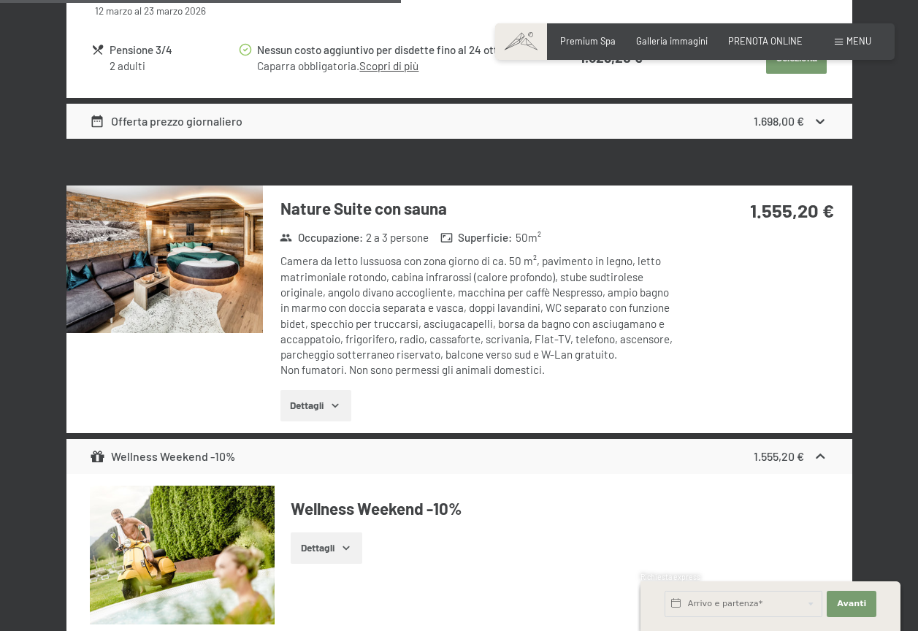
click at [163, 271] on img at bounding box center [164, 258] width 196 height 147
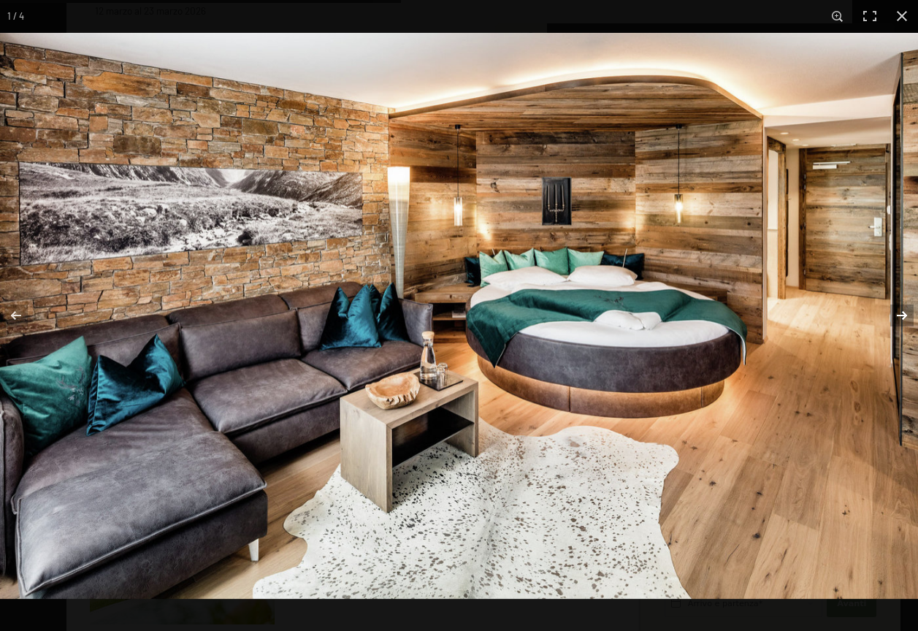
click at [899, 313] on button "button" at bounding box center [891, 315] width 51 height 73
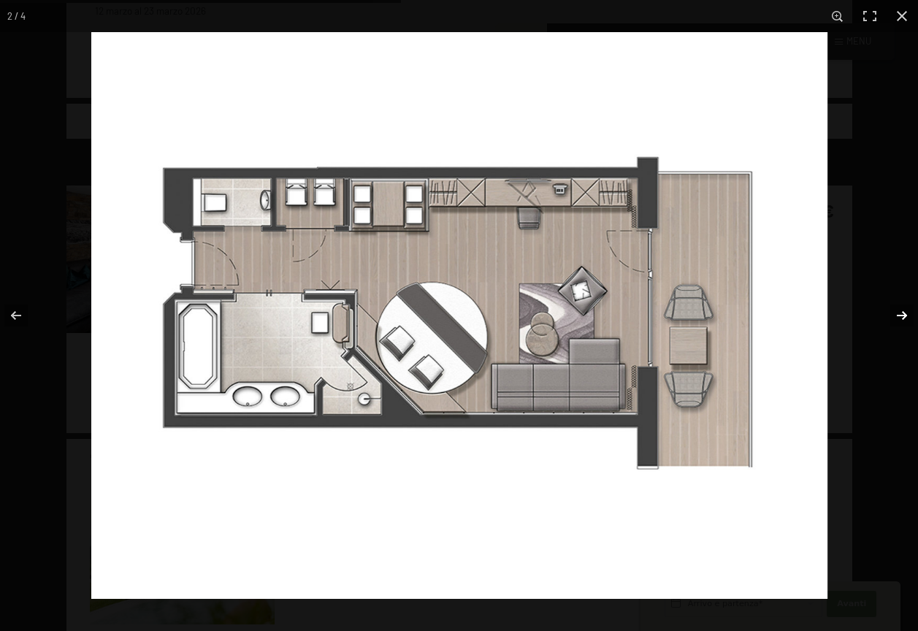
click at [899, 313] on button "button" at bounding box center [891, 315] width 51 height 73
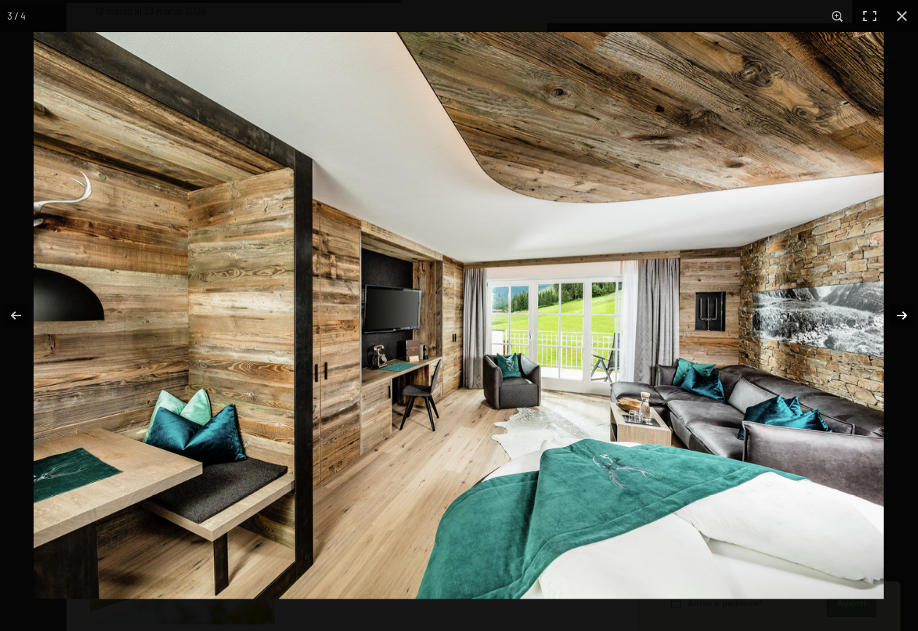
click at [899, 313] on button "button" at bounding box center [891, 315] width 51 height 73
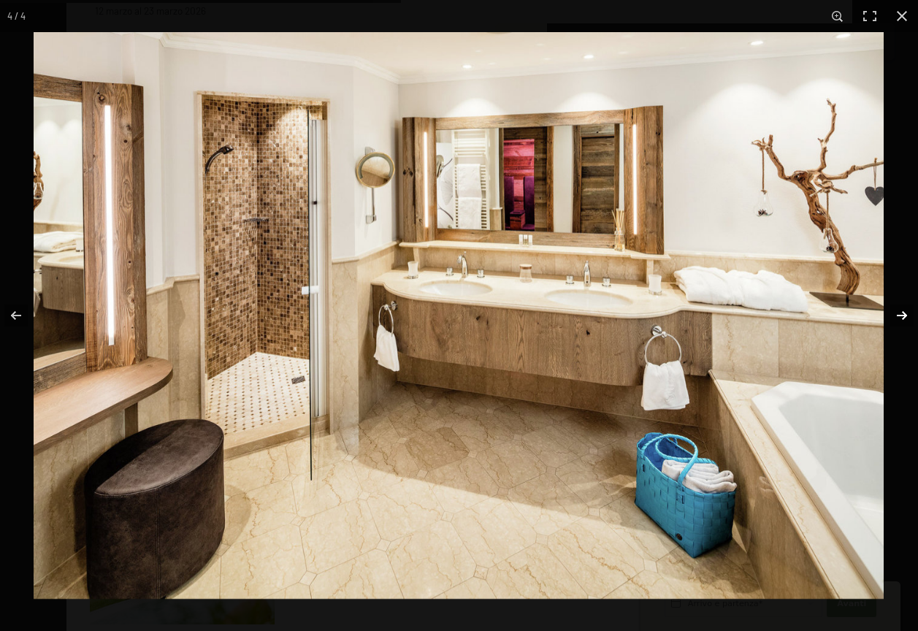
click at [899, 313] on button "button" at bounding box center [891, 315] width 51 height 73
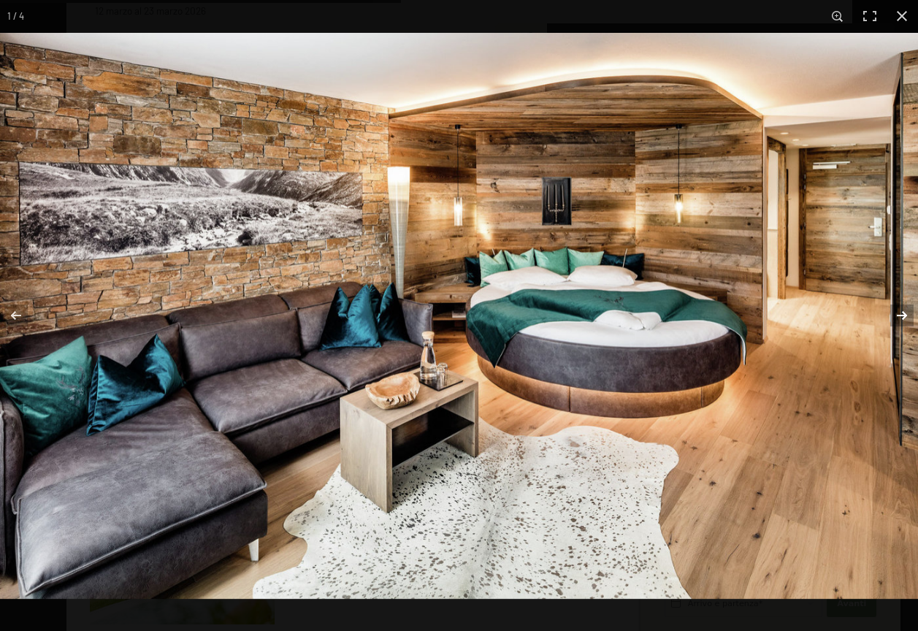
click at [899, 313] on button "button" at bounding box center [891, 315] width 51 height 73
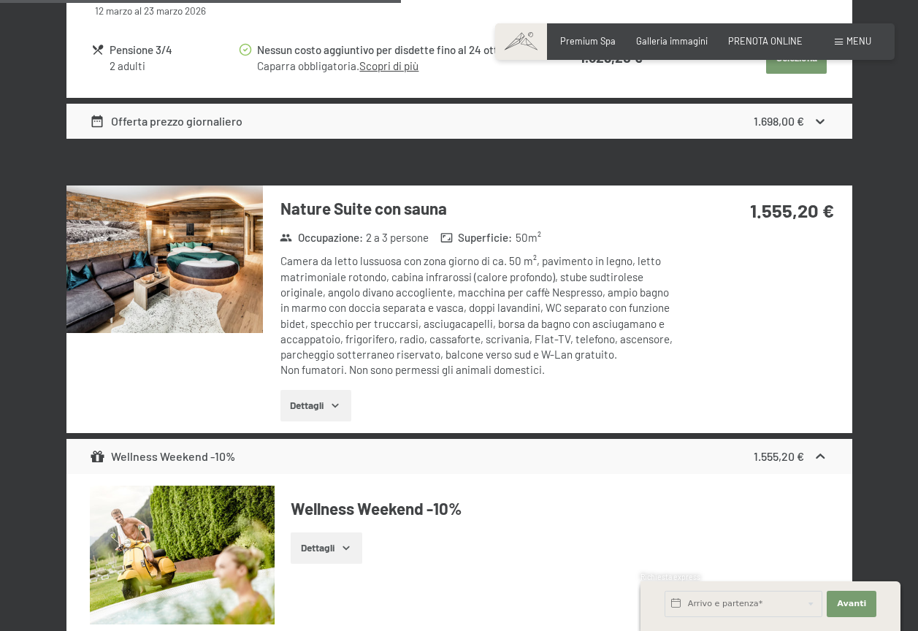
click at [0, 0] on button "button" at bounding box center [0, 0] width 0 height 0
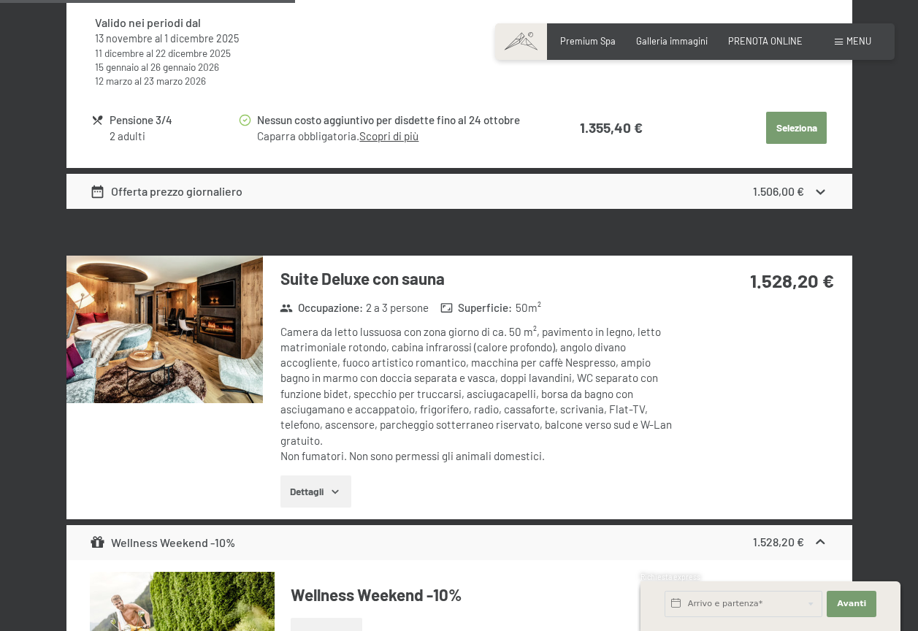
scroll to position [1971, 0]
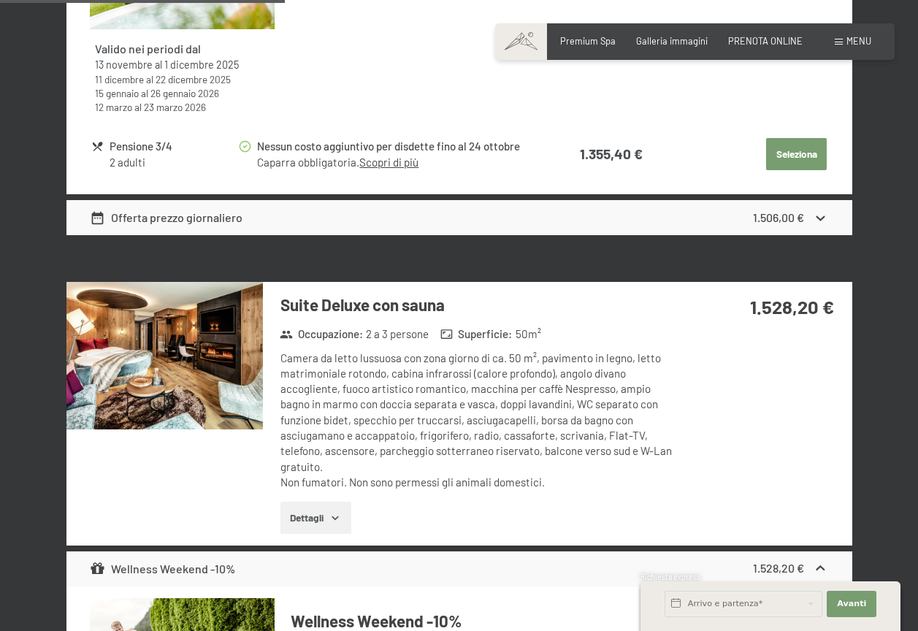
click at [201, 361] on img at bounding box center [164, 355] width 196 height 147
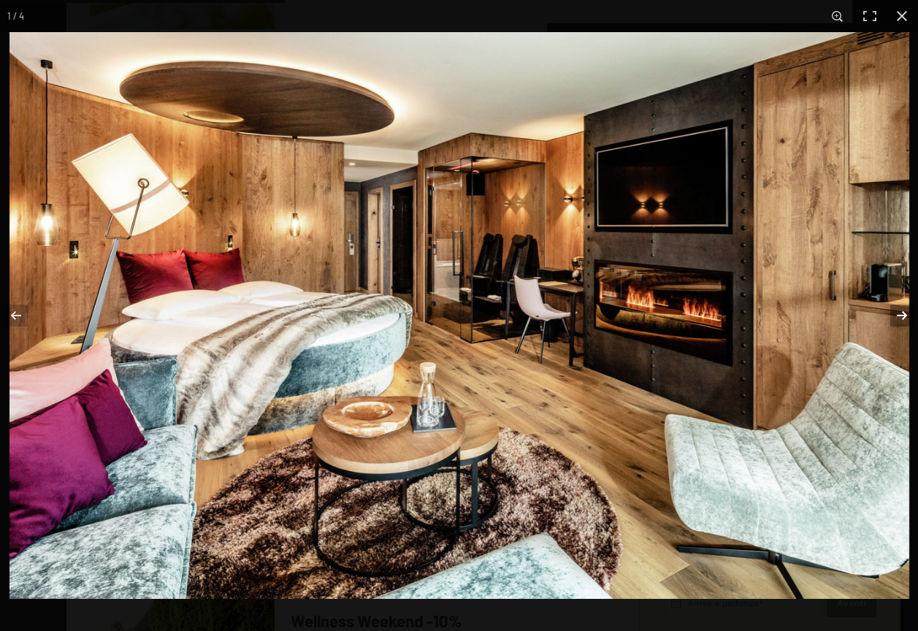
click at [899, 312] on button "button" at bounding box center [891, 315] width 51 height 73
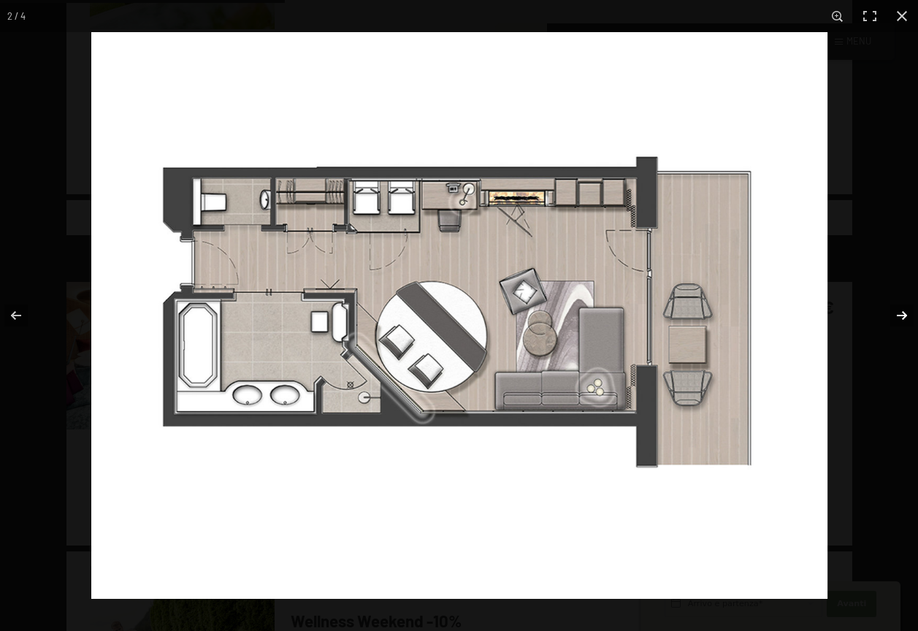
click at [899, 312] on button "button" at bounding box center [891, 315] width 51 height 73
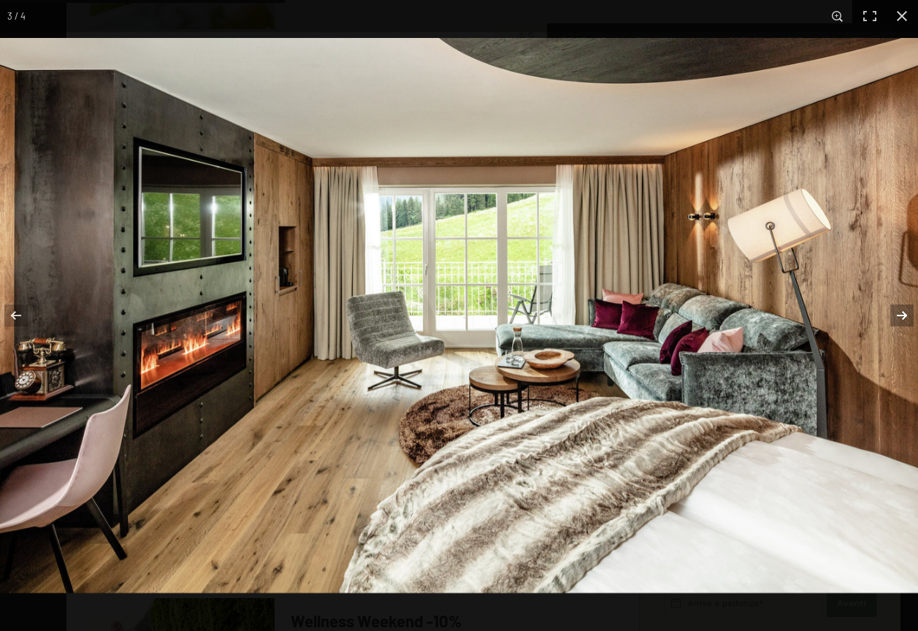
click at [899, 312] on button "button" at bounding box center [891, 315] width 51 height 73
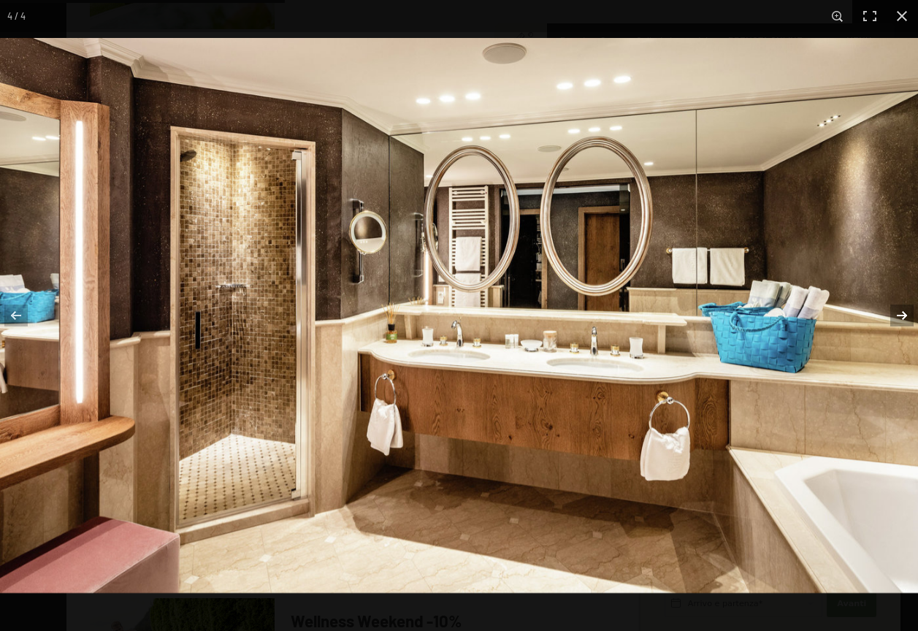
click at [899, 312] on button "button" at bounding box center [891, 315] width 51 height 73
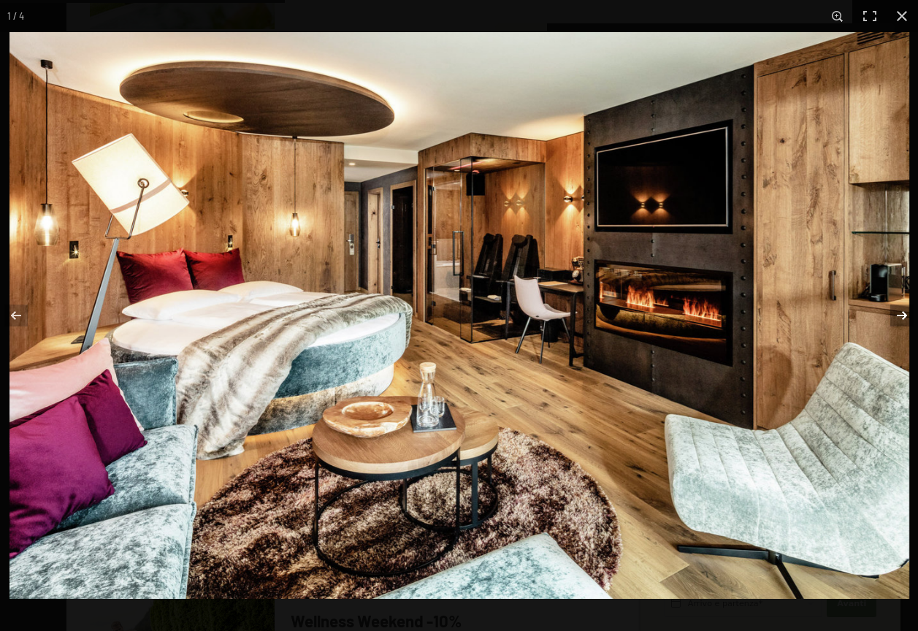
click at [899, 312] on button "button" at bounding box center [891, 315] width 51 height 73
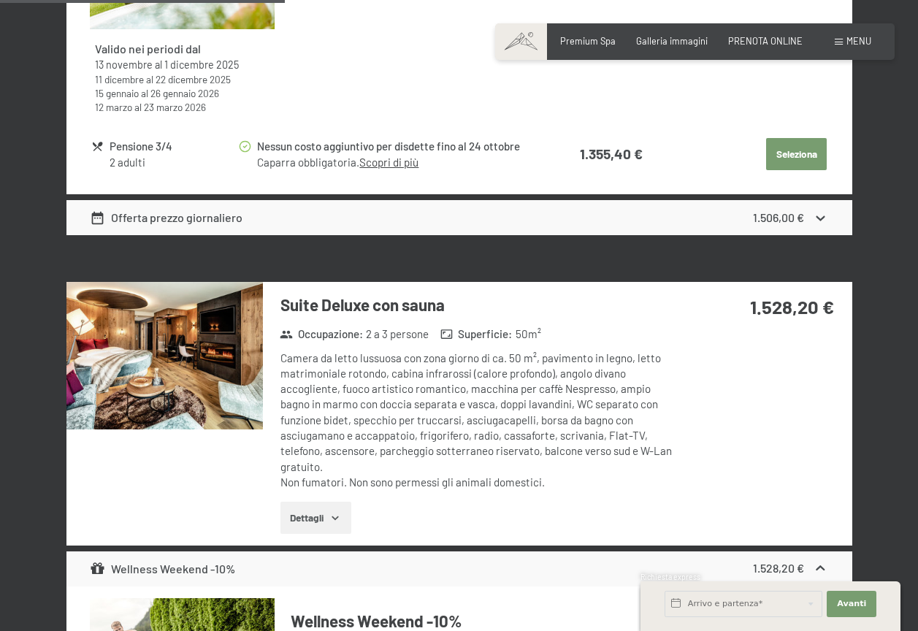
click at [0, 0] on button "button" at bounding box center [0, 0] width 0 height 0
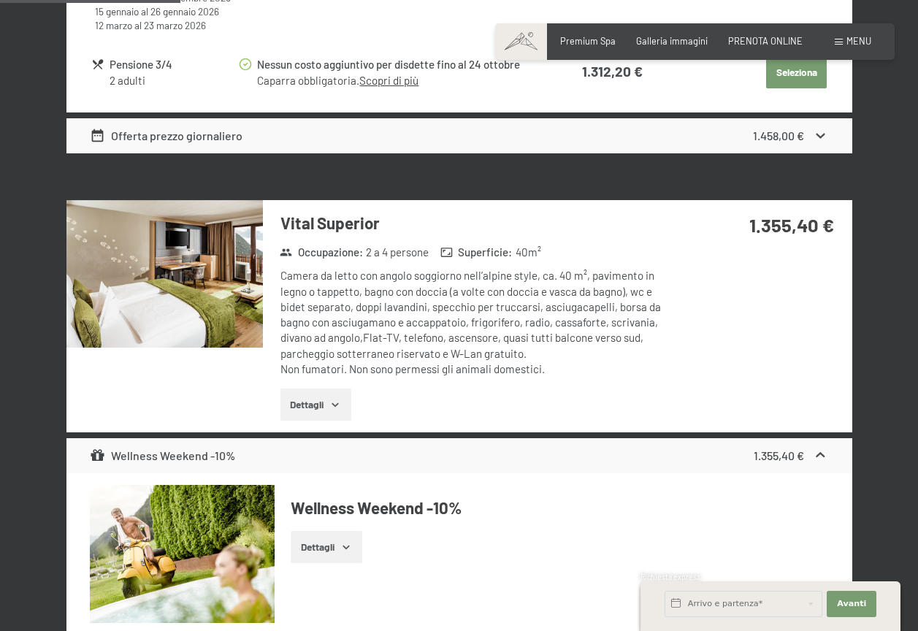
scroll to position [1241, 0]
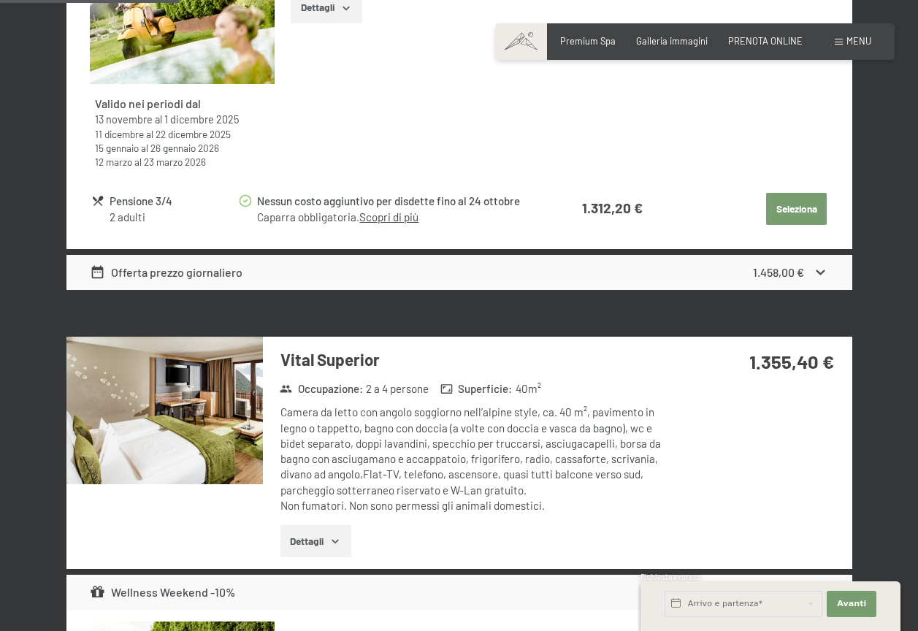
click at [130, 408] on img at bounding box center [164, 410] width 196 height 147
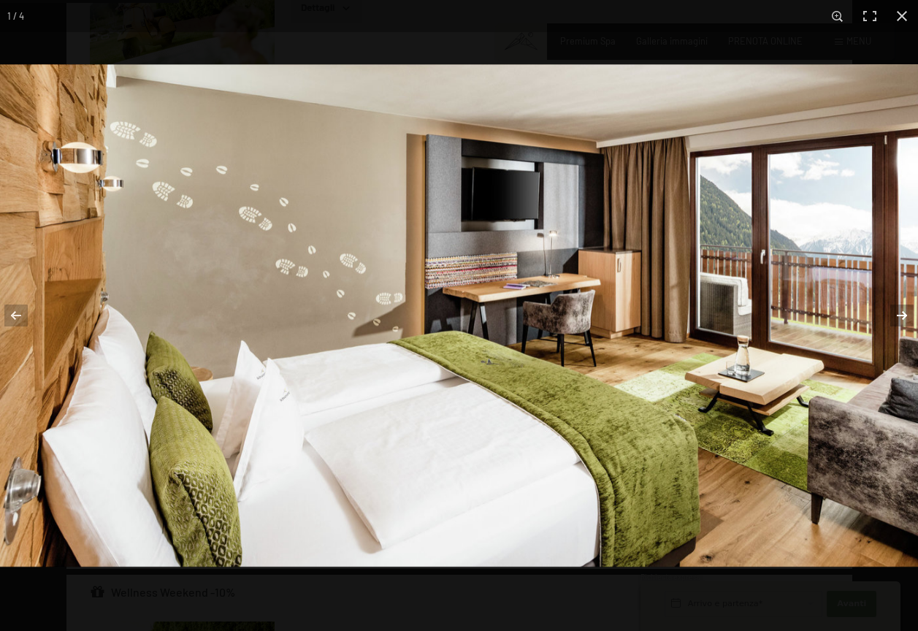
click at [902, 309] on button "button" at bounding box center [891, 315] width 51 height 73
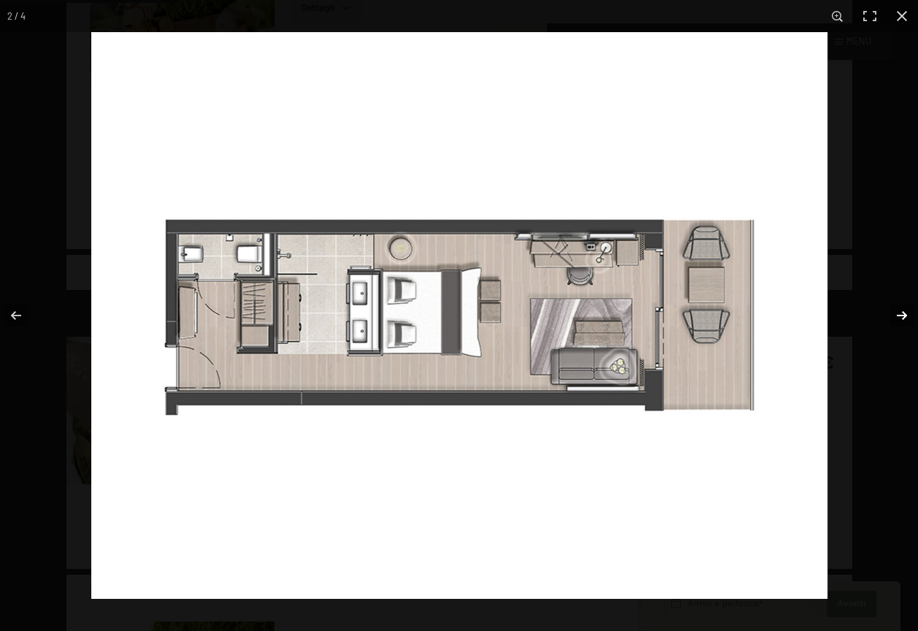
click at [902, 312] on button "button" at bounding box center [891, 315] width 51 height 73
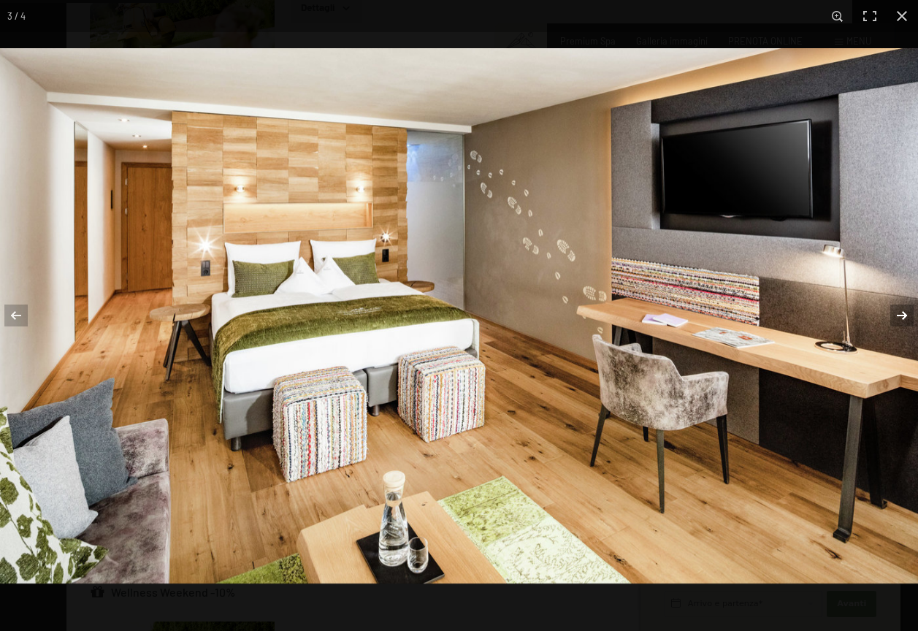
click at [902, 312] on button "button" at bounding box center [891, 315] width 51 height 73
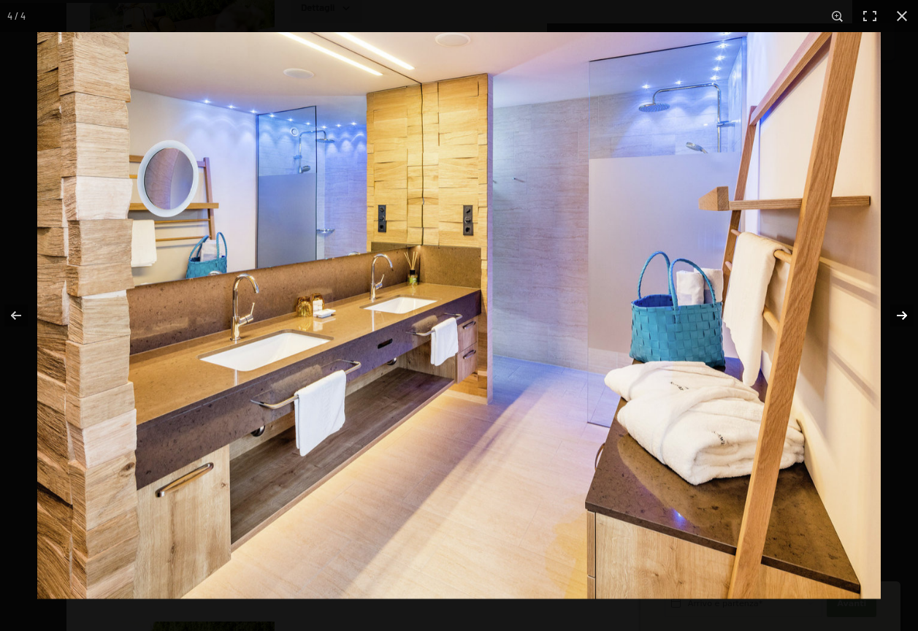
click at [902, 312] on button "button" at bounding box center [891, 315] width 51 height 73
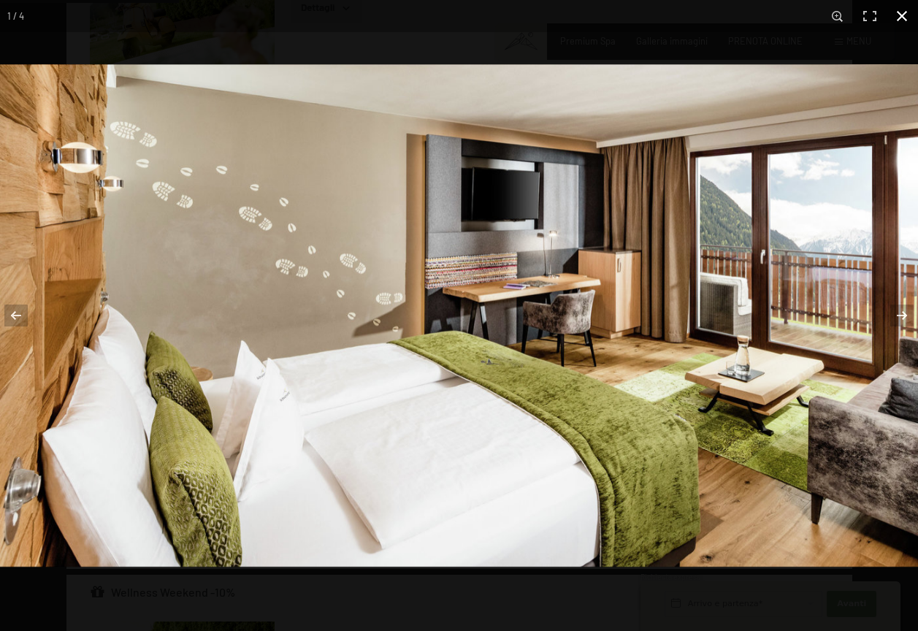
click at [899, 9] on button "button" at bounding box center [901, 16] width 32 height 32
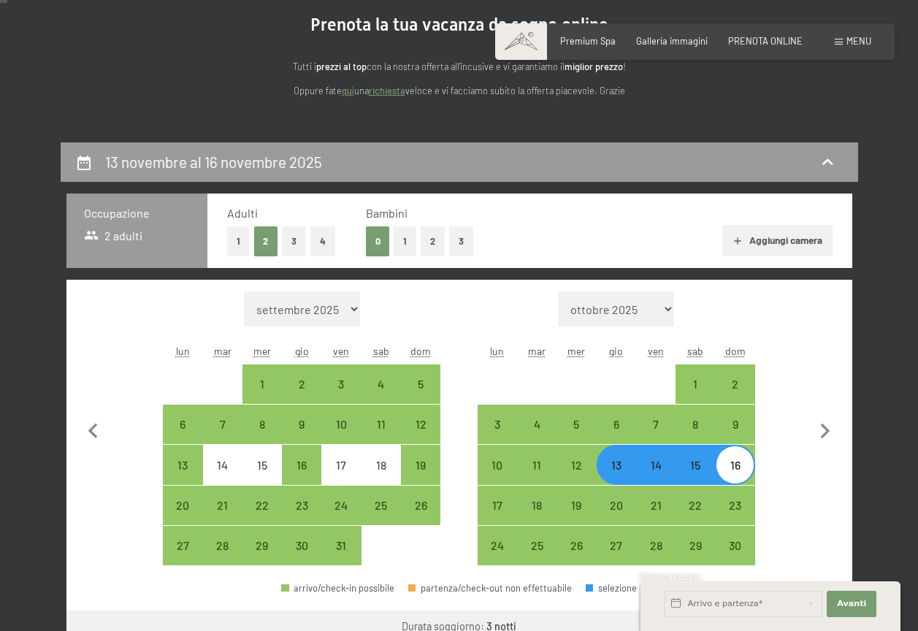
scroll to position [0, 0]
